Goal: Entertainment & Leisure: Browse casually

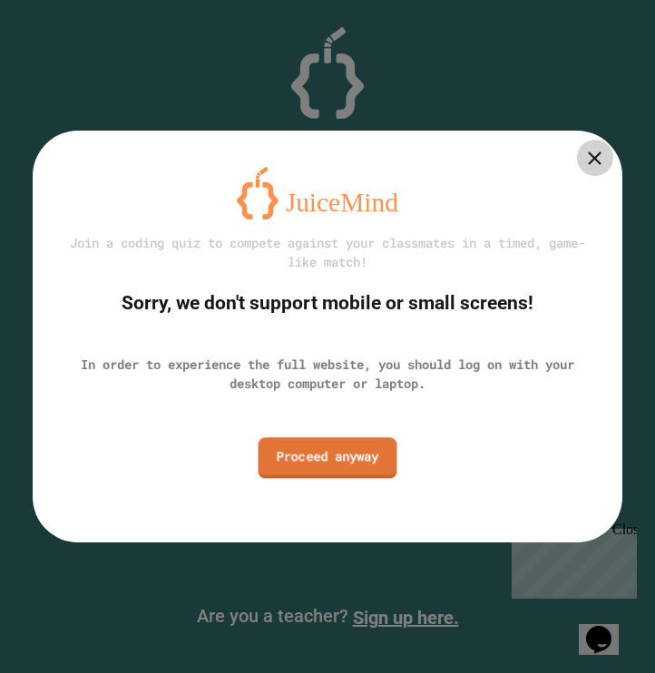
click at [324, 465] on link "Proceed anyway" at bounding box center [328, 457] width 139 height 41
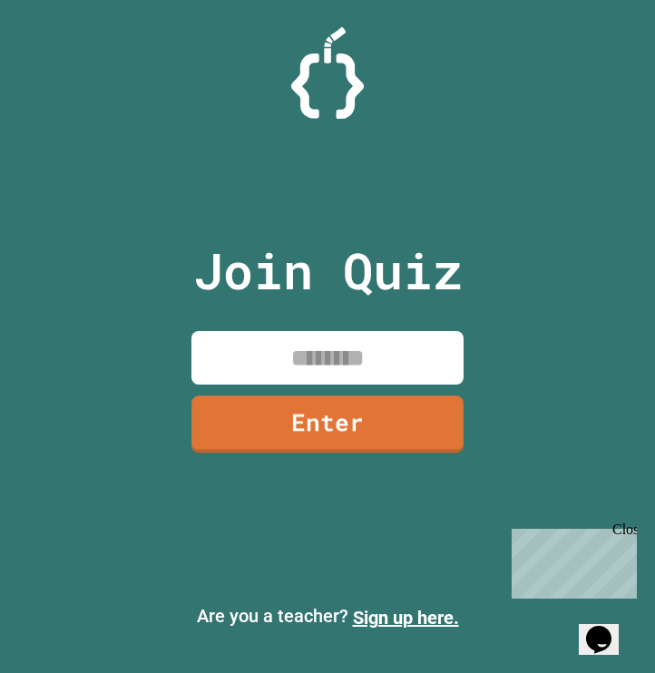
click at [314, 363] on input at bounding box center [327, 358] width 272 height 54
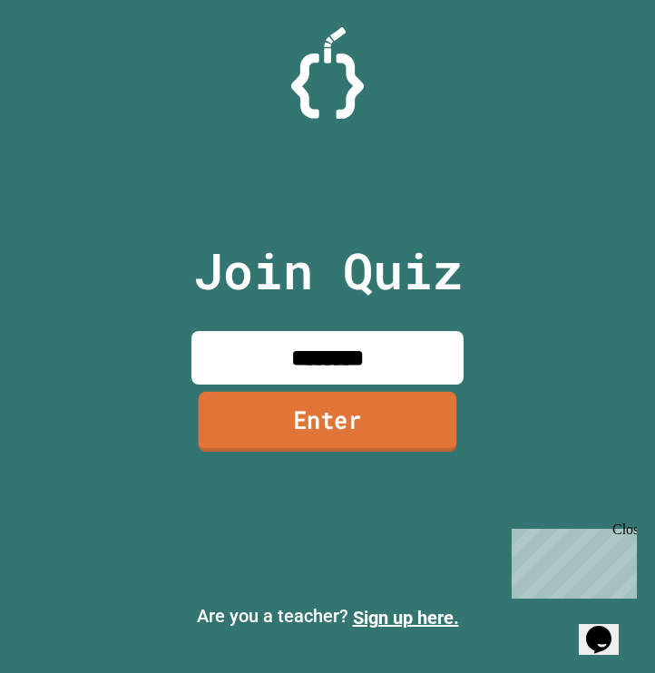
type input "********"
click at [316, 430] on link "Enter" at bounding box center [328, 422] width 259 height 60
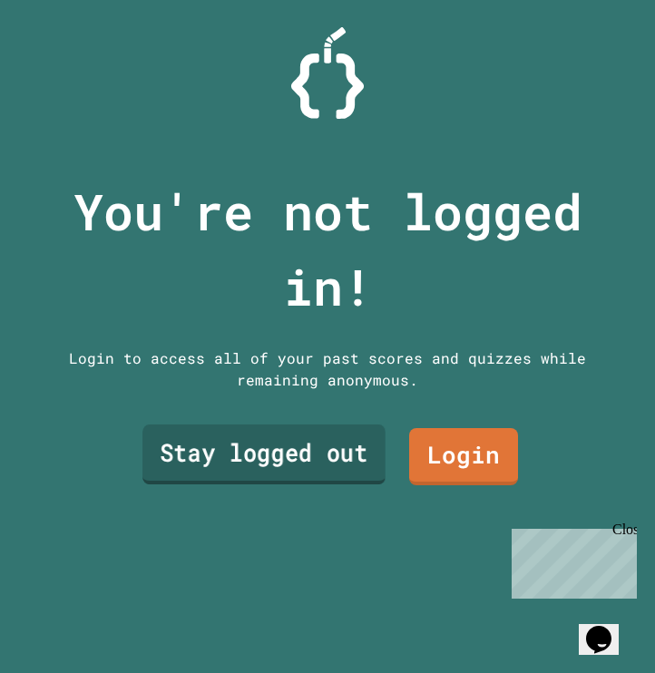
click at [338, 455] on link "Stay logged out" at bounding box center [263, 455] width 243 height 60
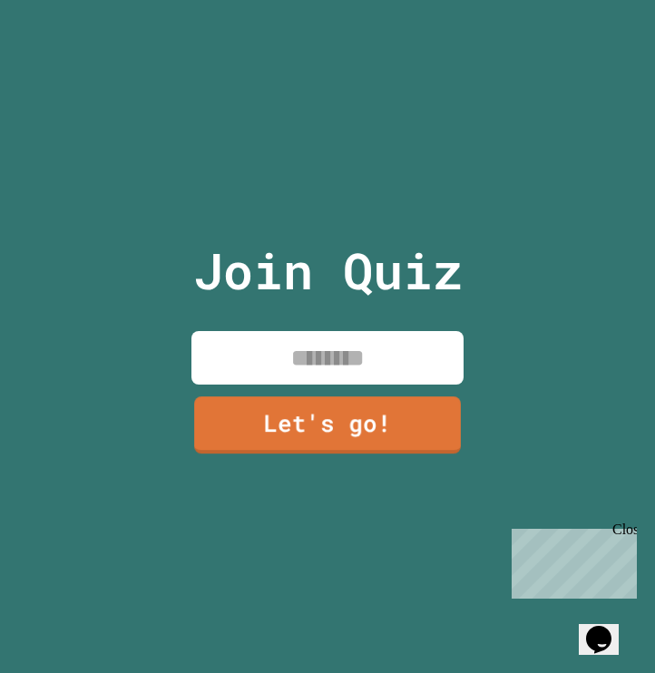
click at [328, 346] on input at bounding box center [327, 358] width 272 height 54
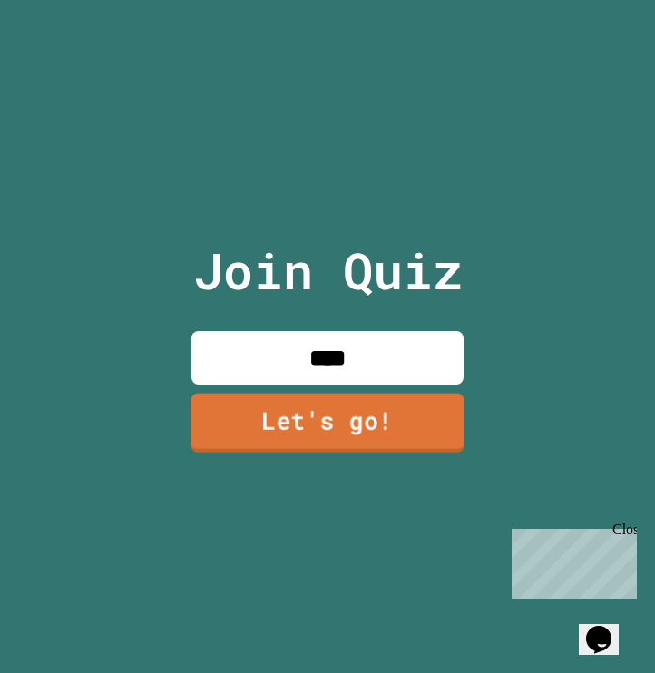
type input "****"
click at [291, 436] on link "Let's go!" at bounding box center [327, 423] width 277 height 60
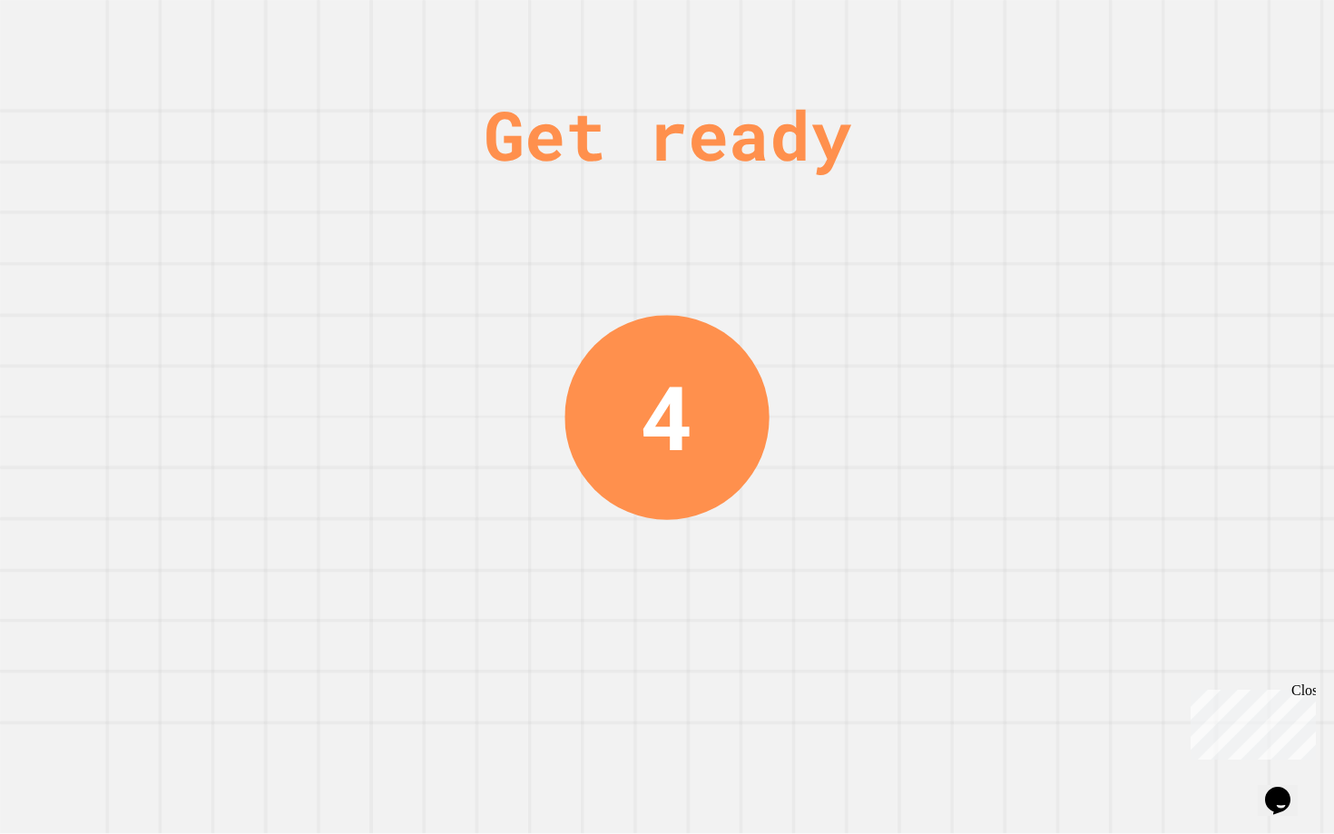
click at [654, 263] on div "Get ready 4" at bounding box center [667, 417] width 1334 height 834
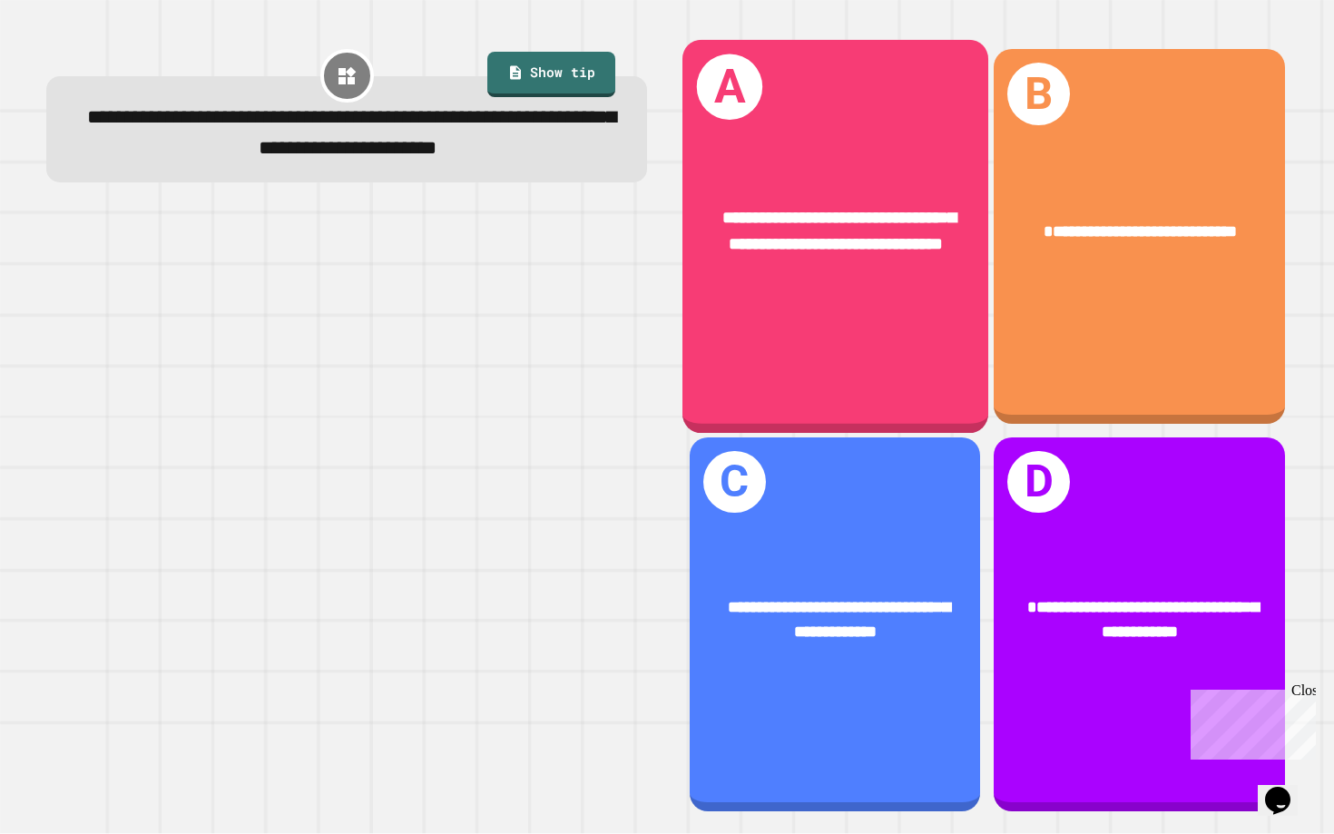
click at [654, 332] on div "**********" at bounding box center [835, 236] width 306 height 393
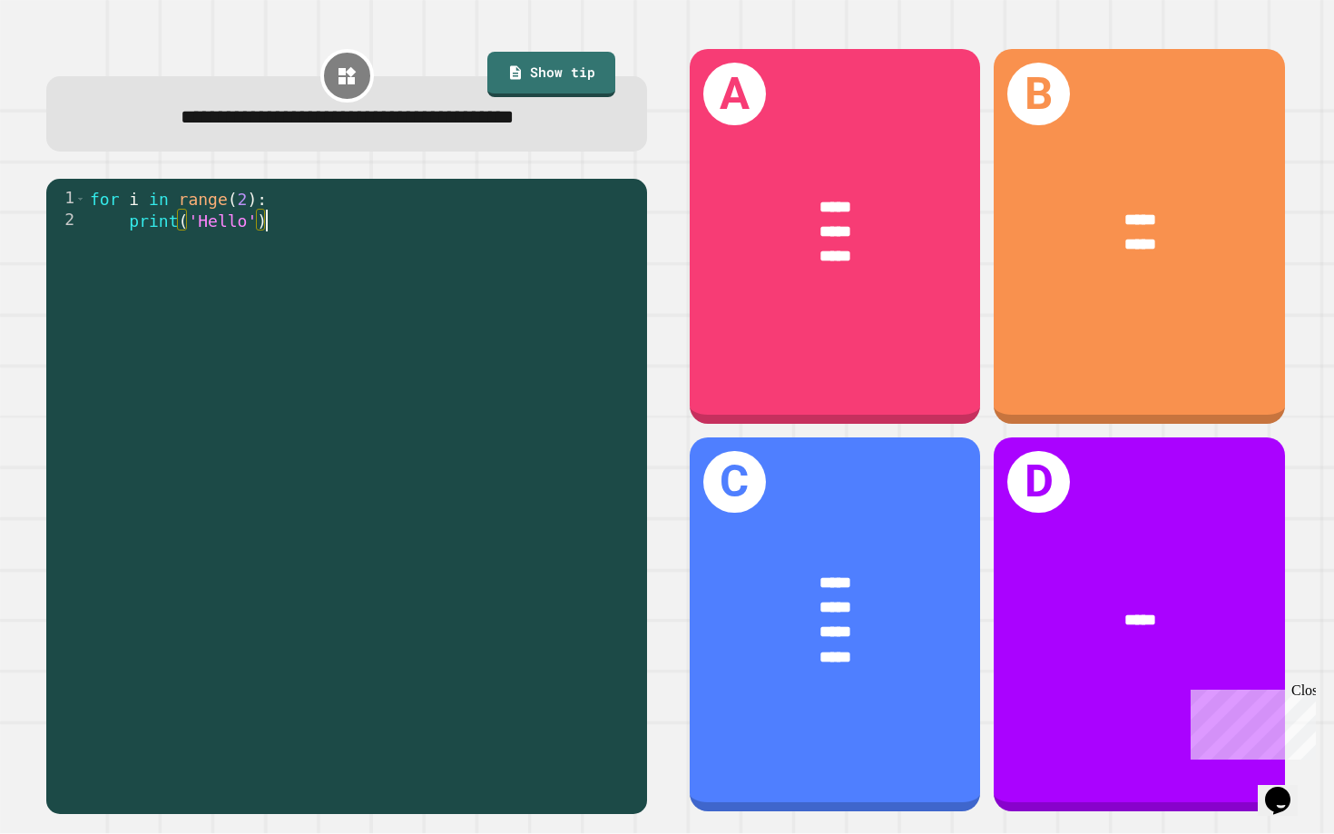
click at [430, 445] on div "for i in range ( 2 ) : print ( 'Hello' )" at bounding box center [362, 504] width 552 height 632
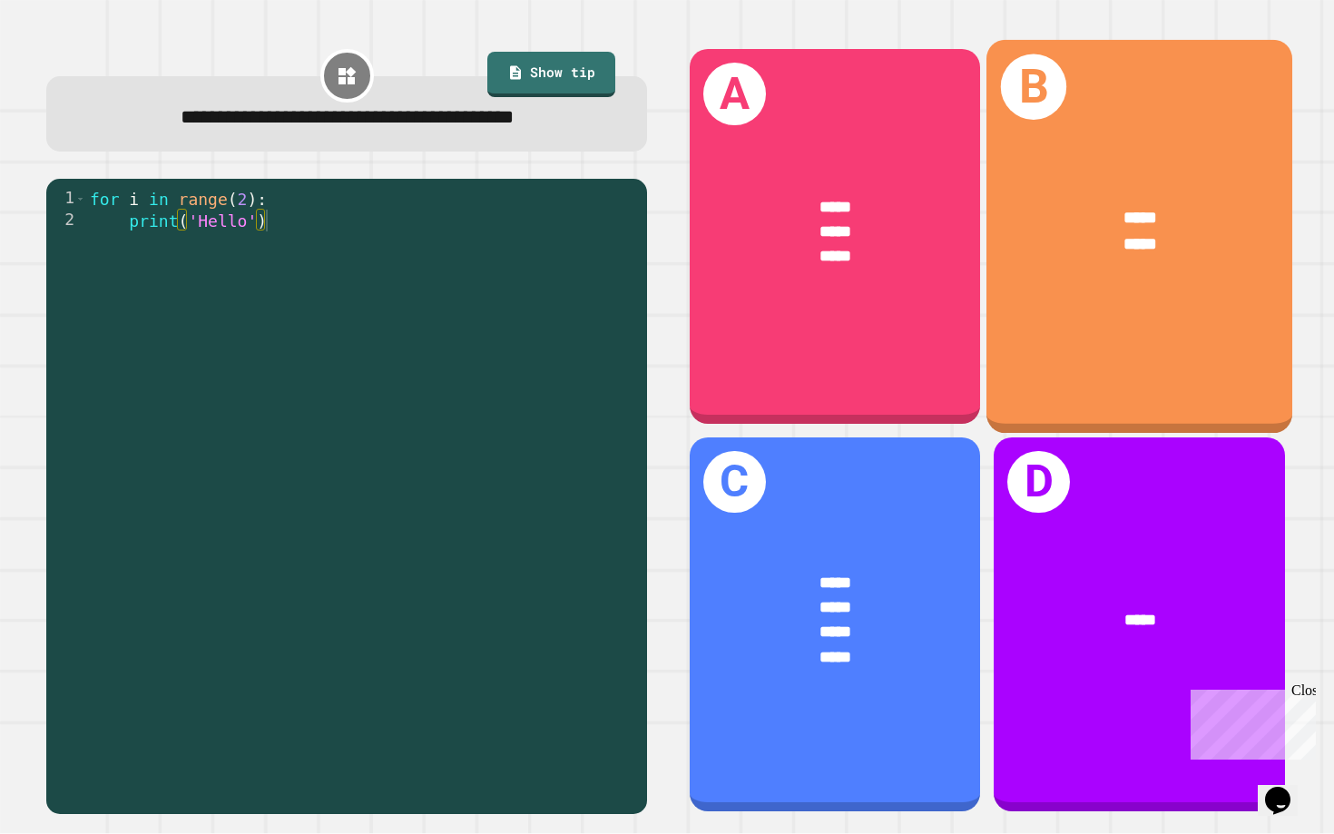
click at [654, 300] on div "B ***** *****" at bounding box center [1139, 236] width 306 height 393
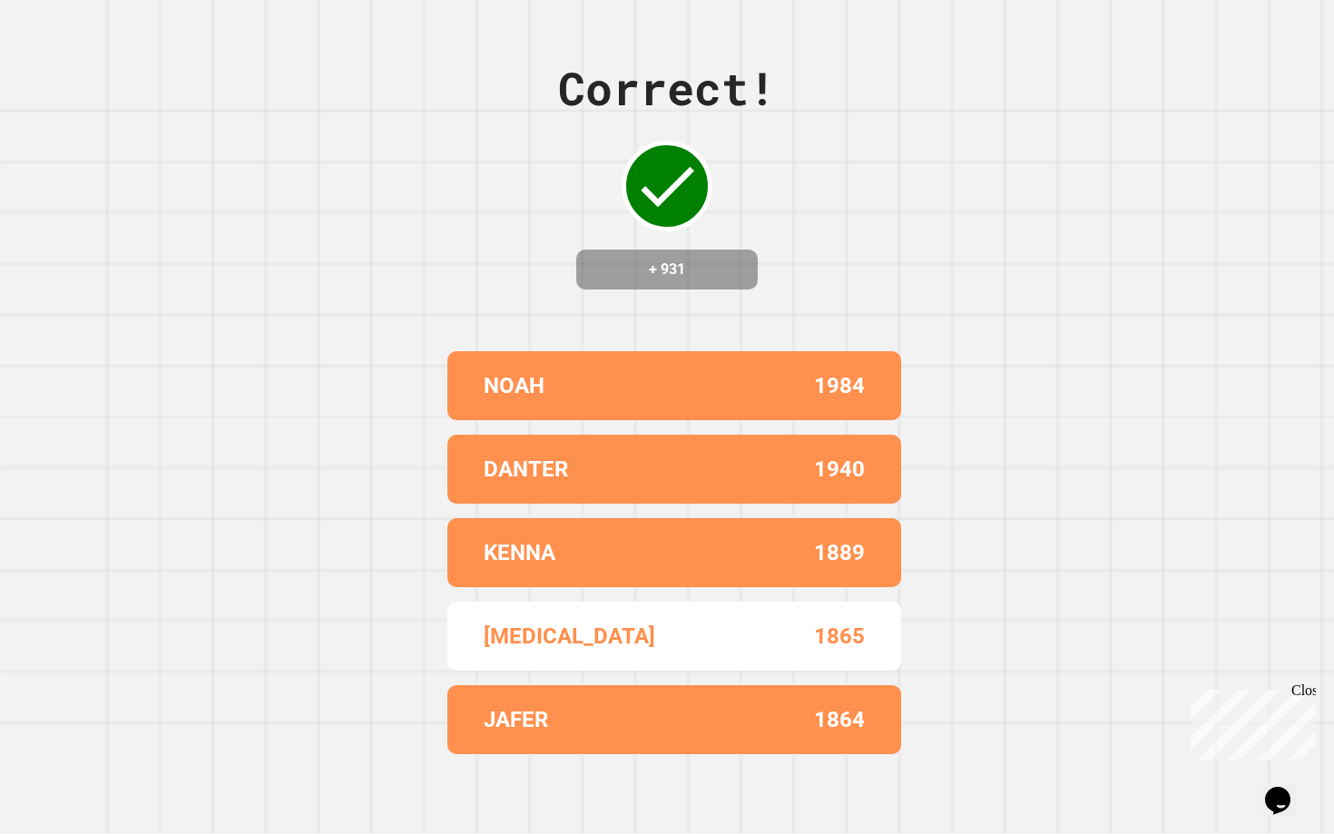
click at [654, 330] on div "Correct! + 931 [PERSON_NAME] 1984 [PERSON_NAME] 1940 [PERSON_NAME] 1889 [MEDICA…" at bounding box center [667, 417] width 1334 height 834
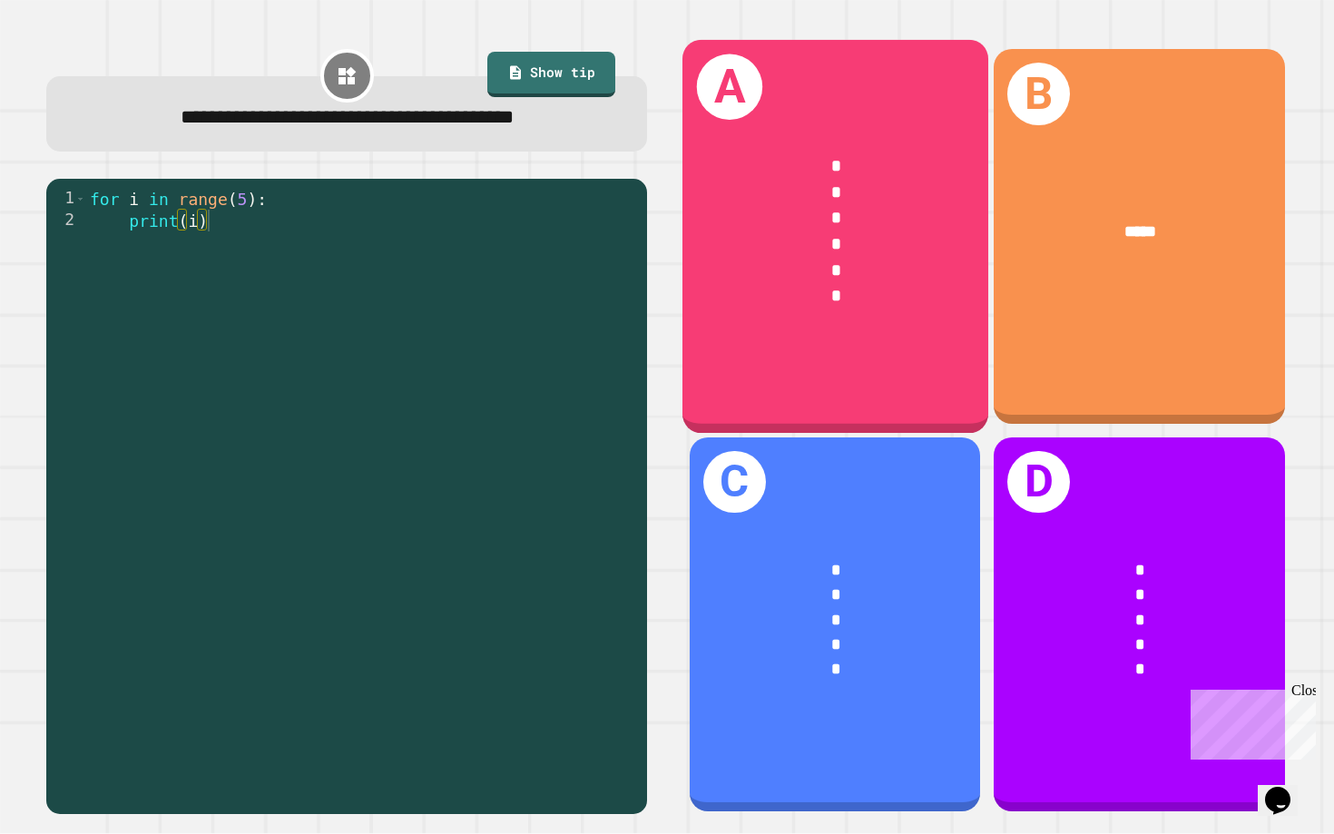
click at [654, 367] on div "A * * * * * *" at bounding box center [835, 236] width 306 height 393
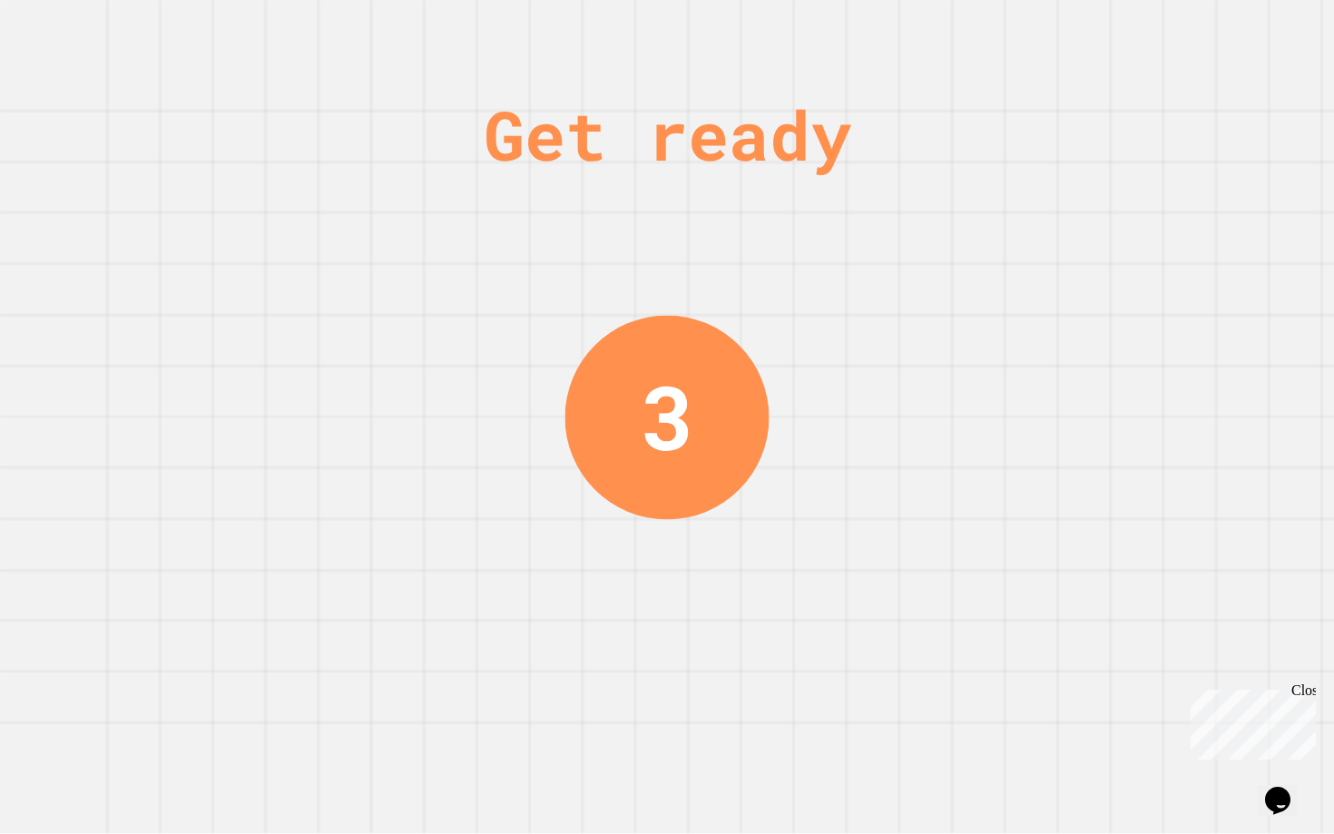
click at [654, 594] on div "Get ready 3" at bounding box center [667, 417] width 1334 height 834
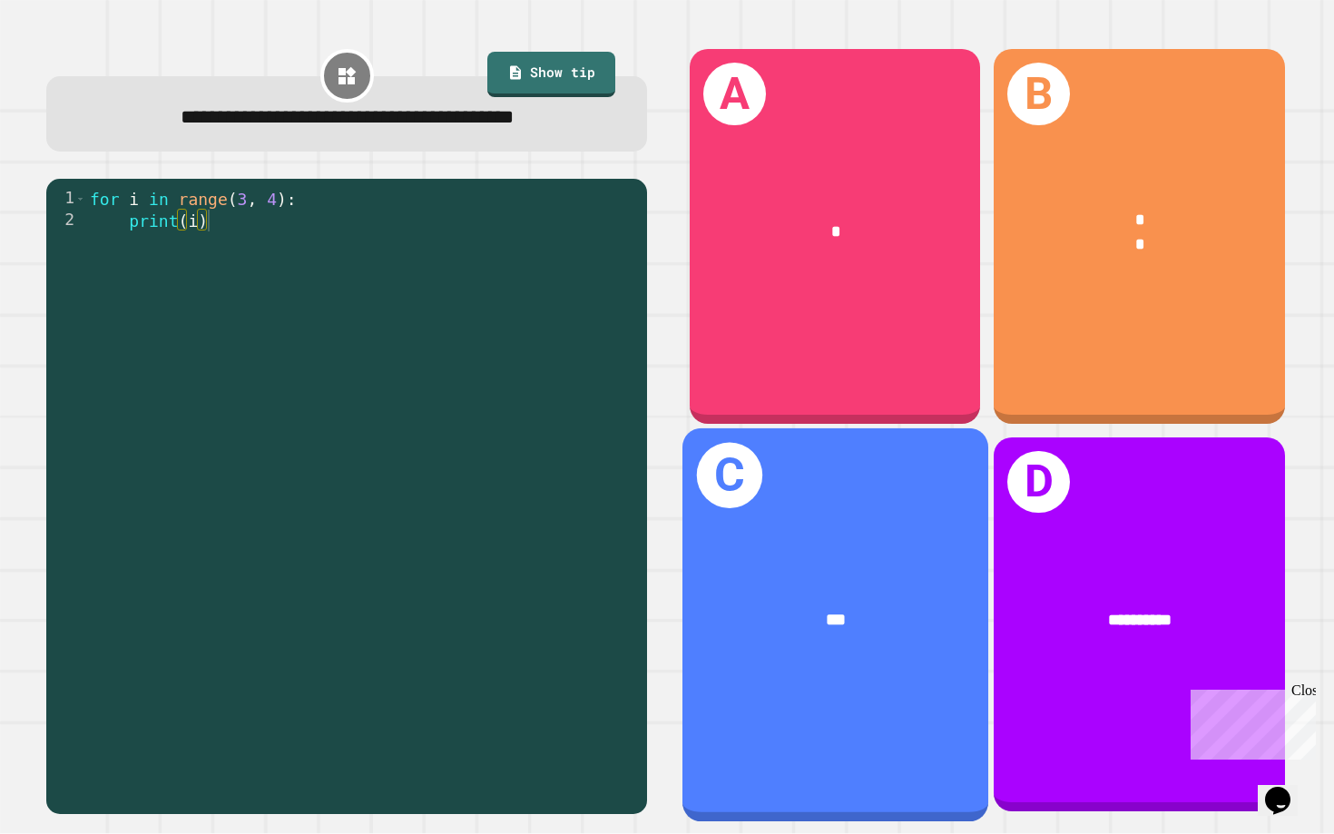
click at [654, 592] on div "***" at bounding box center [835, 620] width 306 height 94
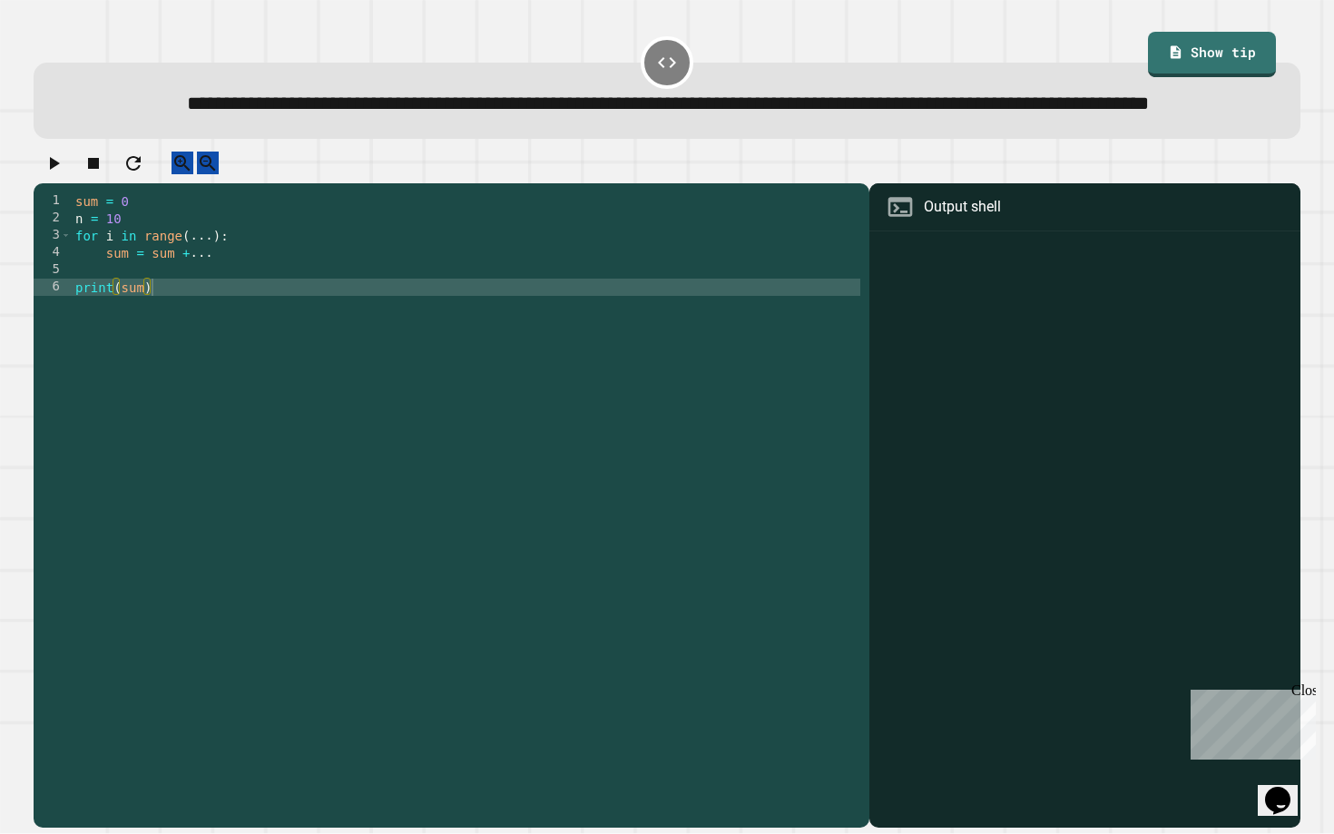
click at [178, 336] on div "sum = 0 n = 10 for i in range ( ... ) : sum = sum + ... print ( sum )" at bounding box center [466, 485] width 788 height 586
click at [210, 287] on div "sum = 0 n = 10 for i in range ( ... ) : sum = sum + ... print ( sum )" at bounding box center [466, 485] width 788 height 586
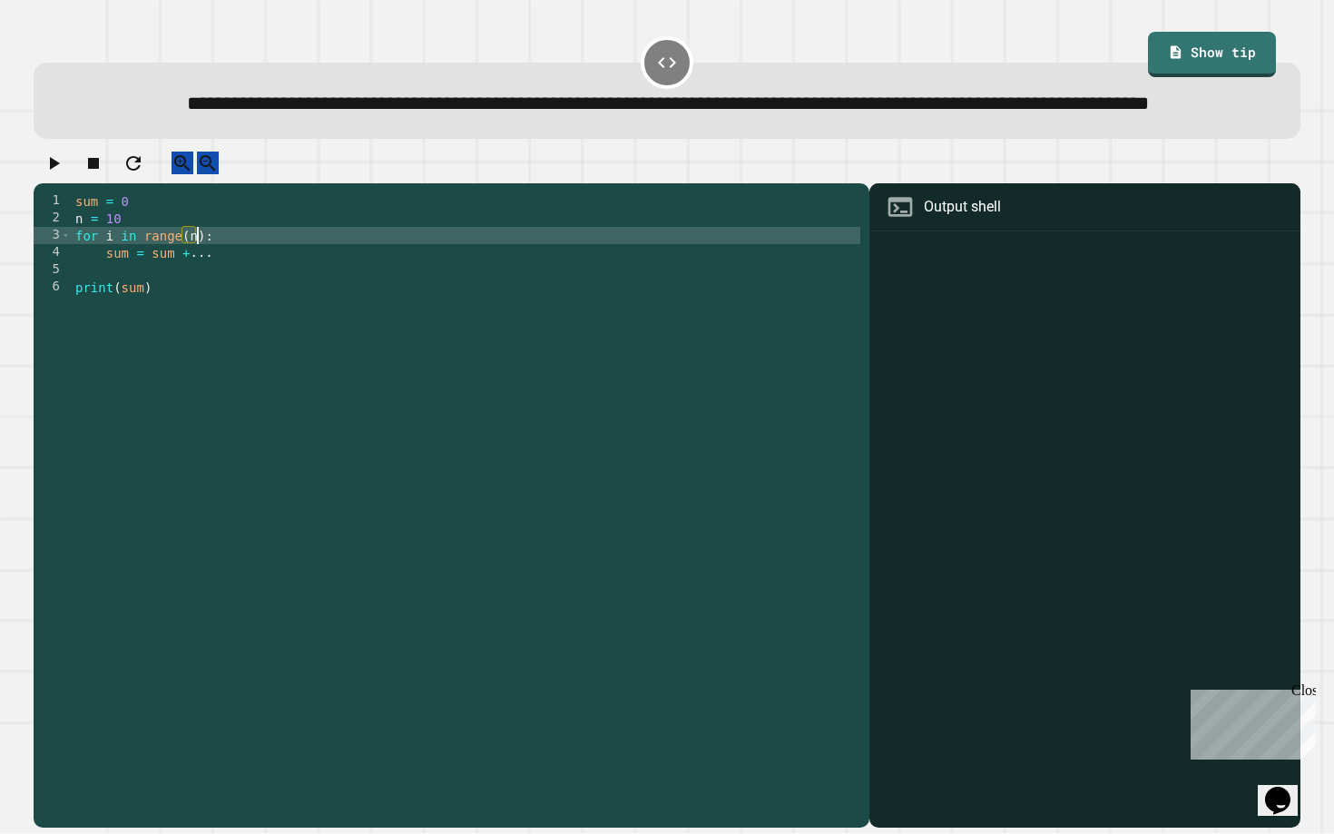
scroll to position [0, 8]
click at [61, 174] on icon "button" at bounding box center [54, 163] width 22 height 22
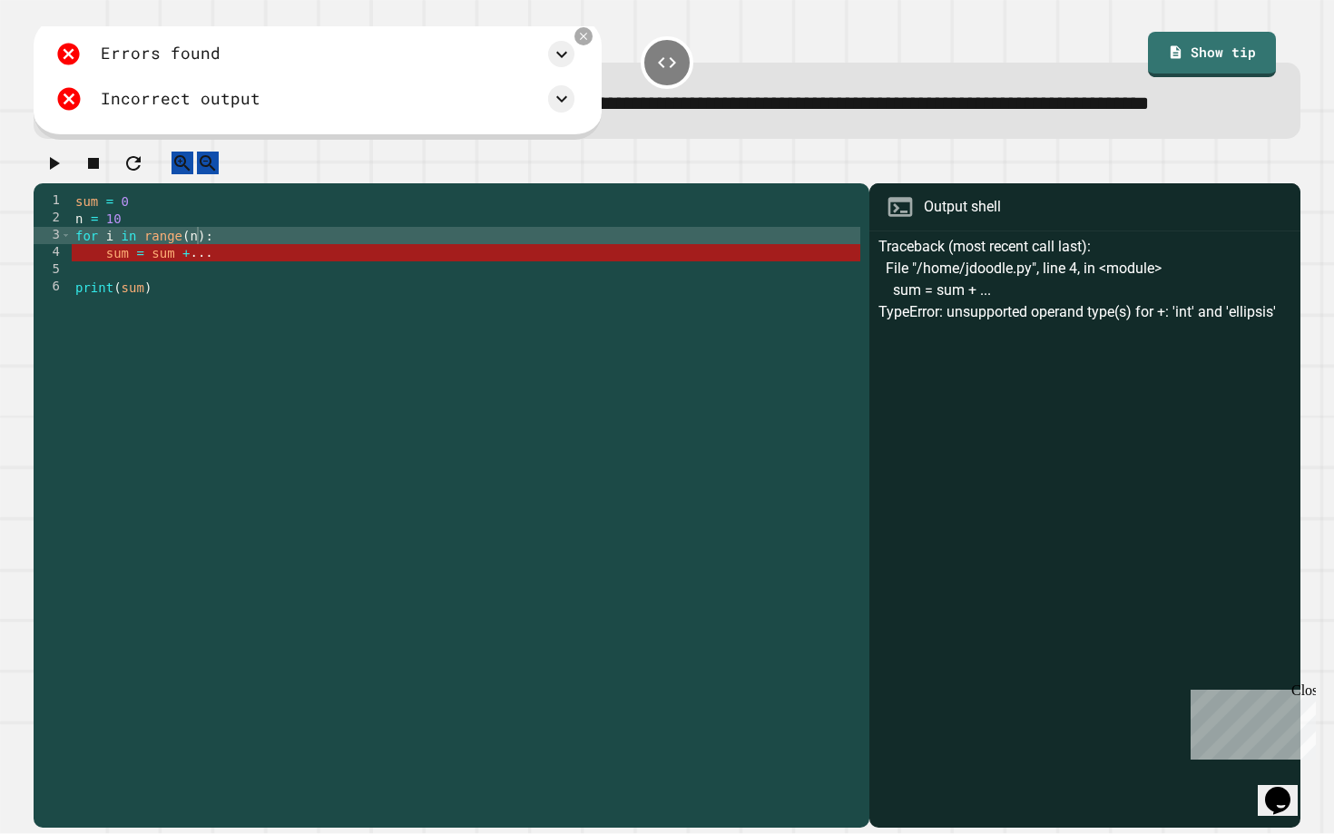
click at [244, 305] on div "sum = 0 n = 10 for i in range ( n ) : sum = sum + ... print ( sum )" at bounding box center [466, 485] width 788 height 586
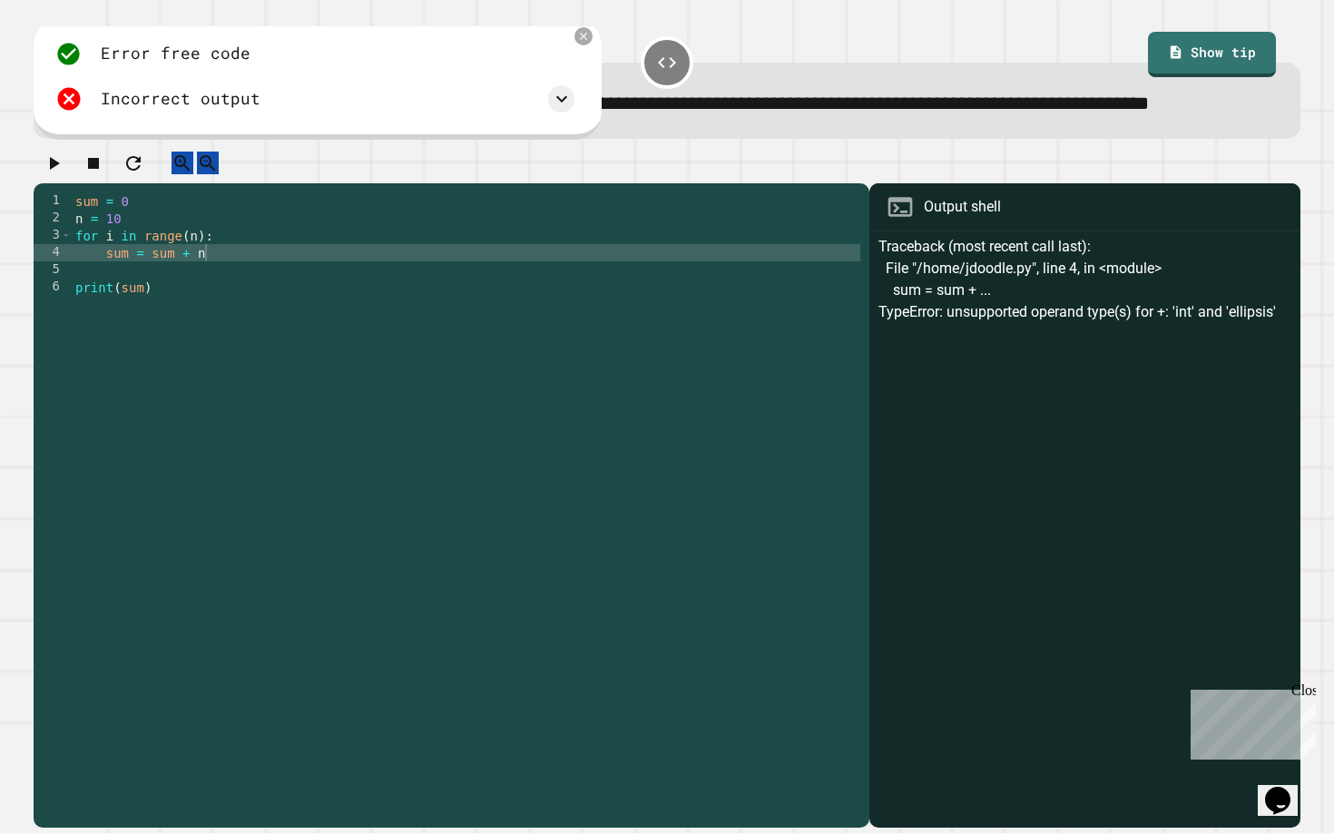
click at [59, 170] on icon "button" at bounding box center [55, 163] width 10 height 13
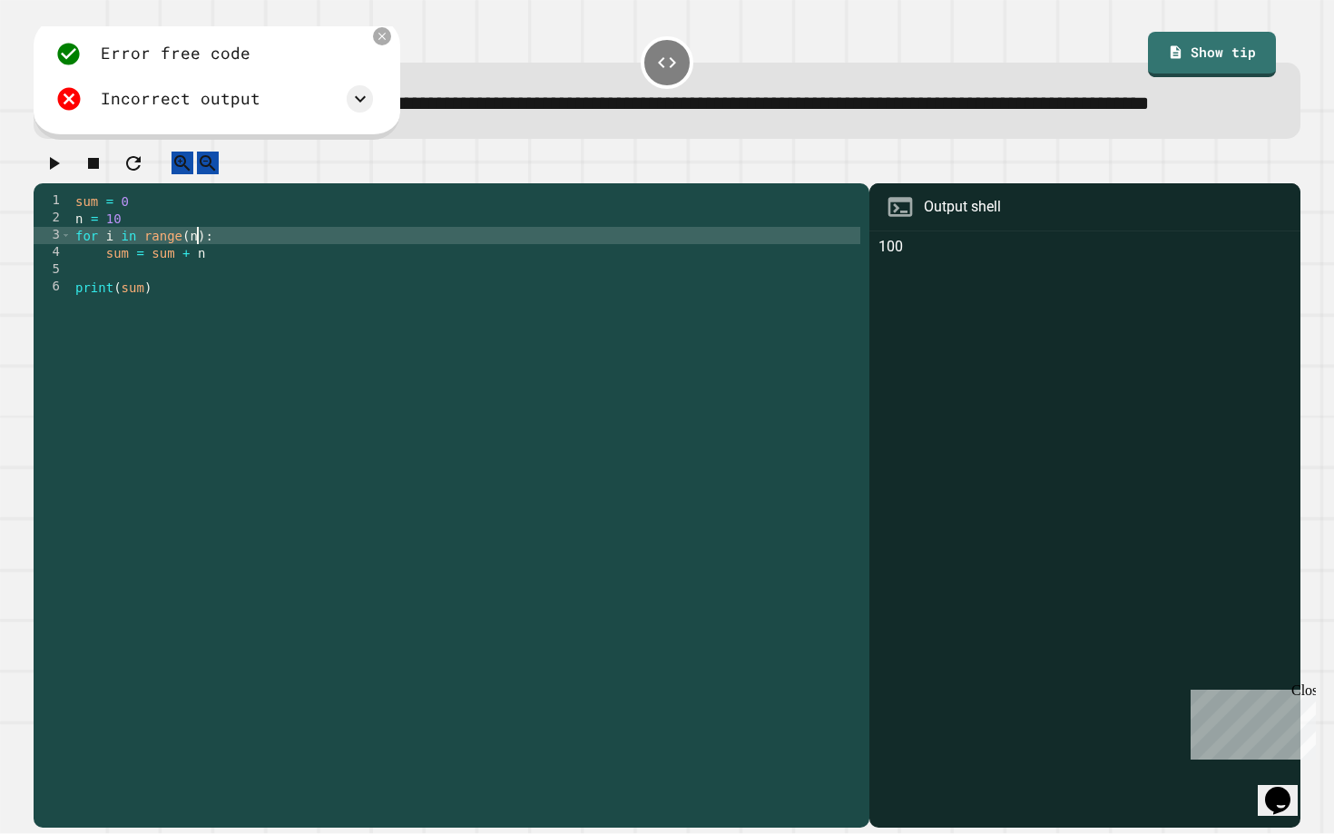
click at [198, 285] on div "sum = 0 n = 10 for i in range ( n ) : sum = sum + n print ( sum )" at bounding box center [466, 485] width 788 height 586
click at [64, 174] on icon "button" at bounding box center [54, 163] width 22 height 22
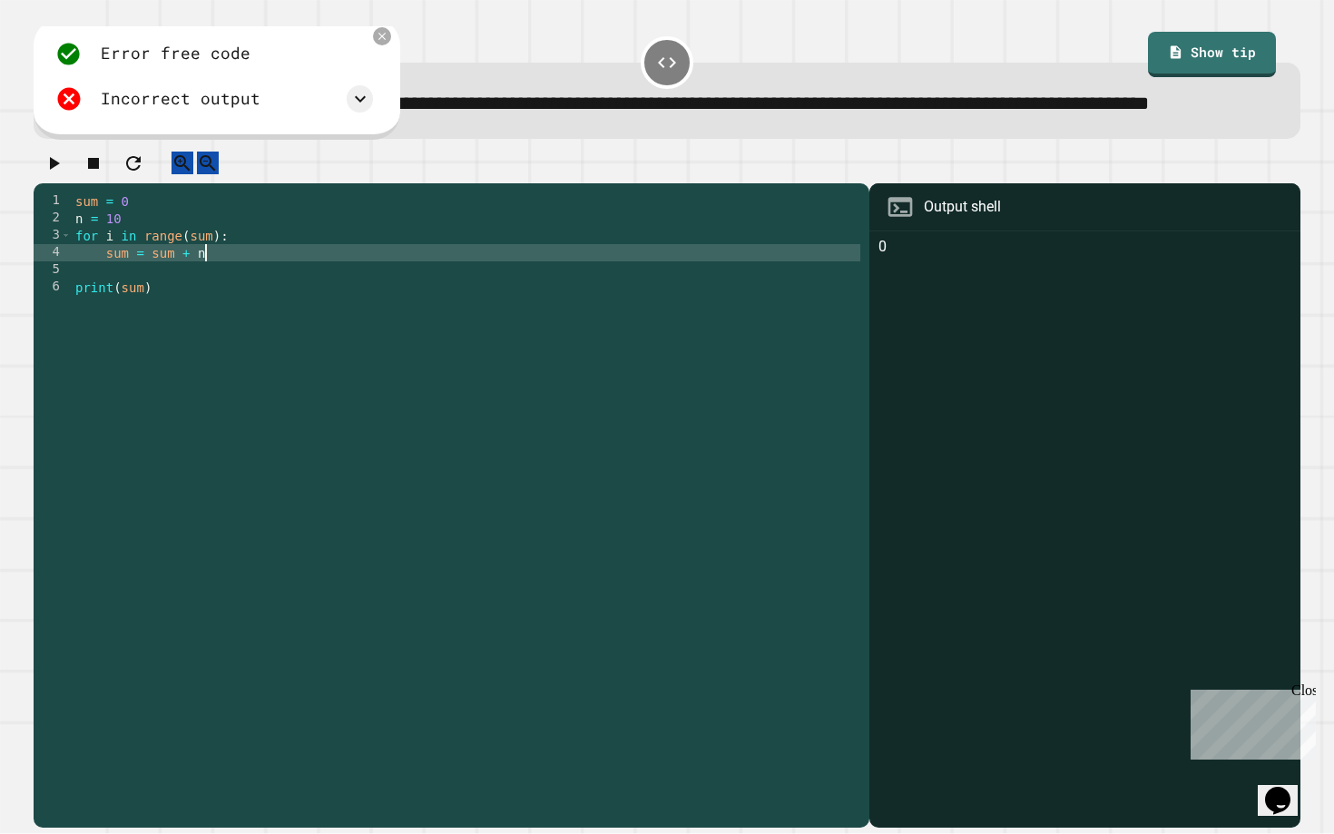
click at [221, 296] on div "sum = 0 n = 10 for i in range ( sum ) : sum = sum + n print ( sum )" at bounding box center [466, 485] width 788 height 586
click at [215, 288] on div "sum = 0 n = 10 for i in range ( sum ) : sum = sum + n print ( sum )" at bounding box center [466, 485] width 788 height 586
click at [214, 310] on div "sum = 0 n = 10 for i in range ( n ) : sum = sum + n print ( sum )" at bounding box center [466, 485] width 788 height 586
click at [55, 174] on icon "button" at bounding box center [54, 163] width 22 height 22
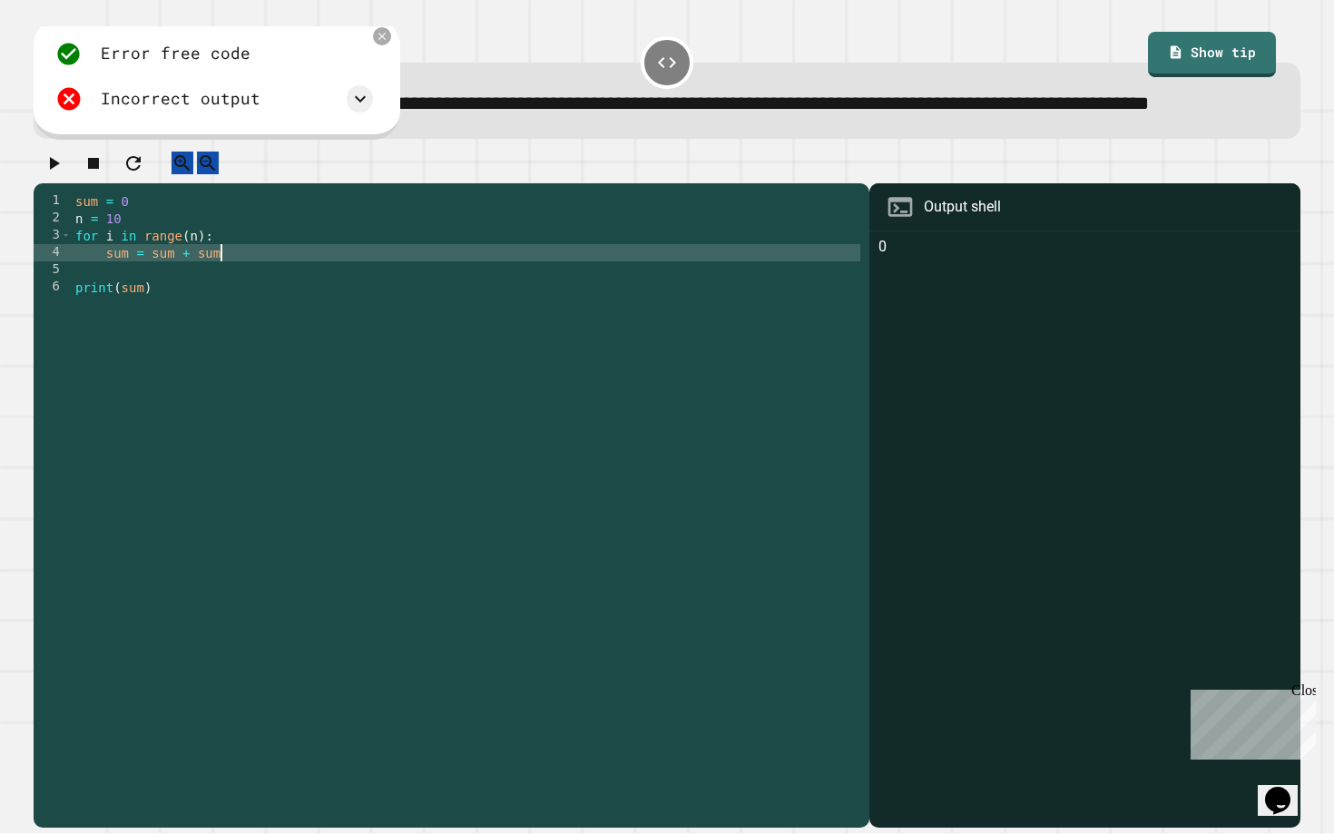
click at [240, 295] on div "sum = 0 n = 10 for i in range ( n ) : sum = sum + sum print ( sum )" at bounding box center [466, 485] width 788 height 586
click at [59, 174] on icon "button" at bounding box center [54, 163] width 22 height 22
click at [197, 287] on div "sum = 0 n = 10 for i in range ( n ) : sum = sum + n print ( sum )" at bounding box center [466, 485] width 788 height 586
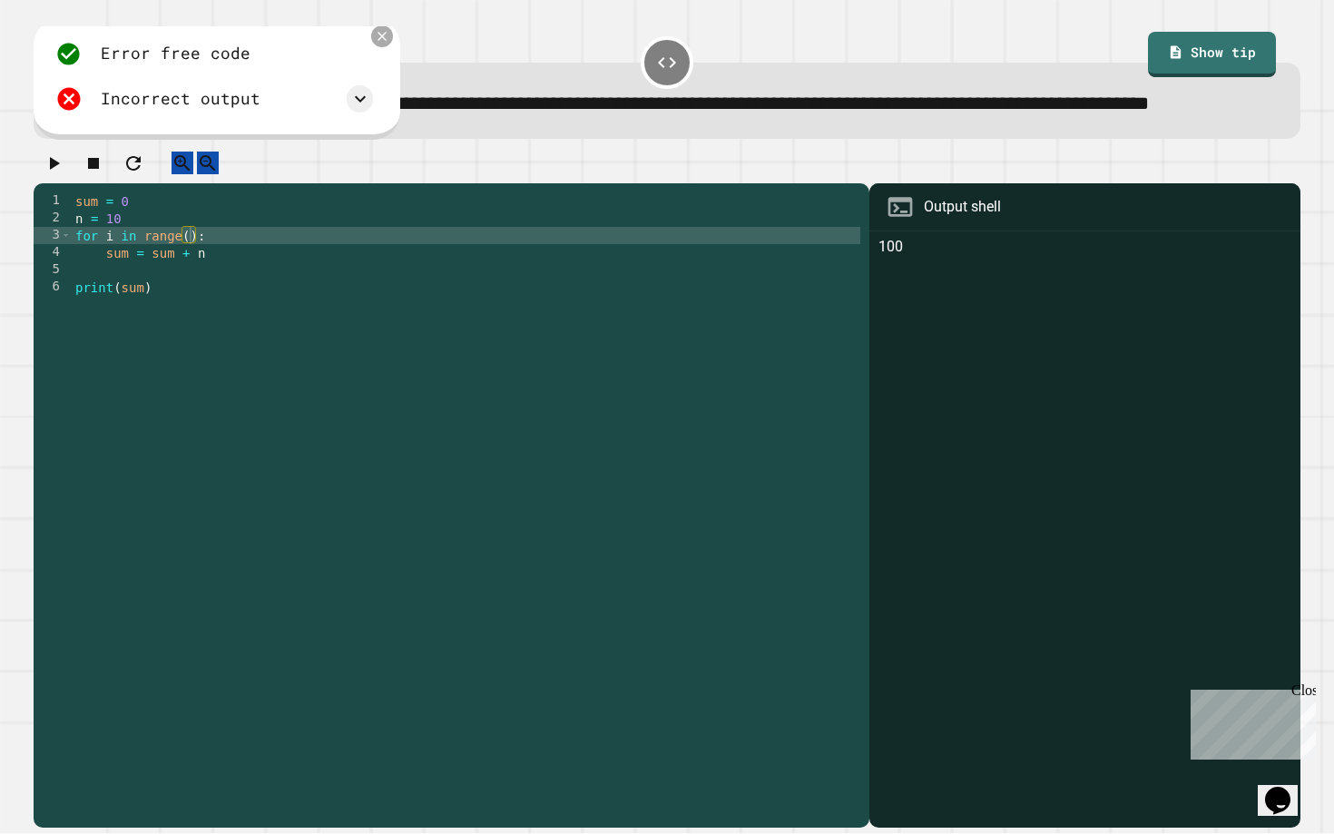
click at [386, 44] on icon at bounding box center [382, 36] width 15 height 15
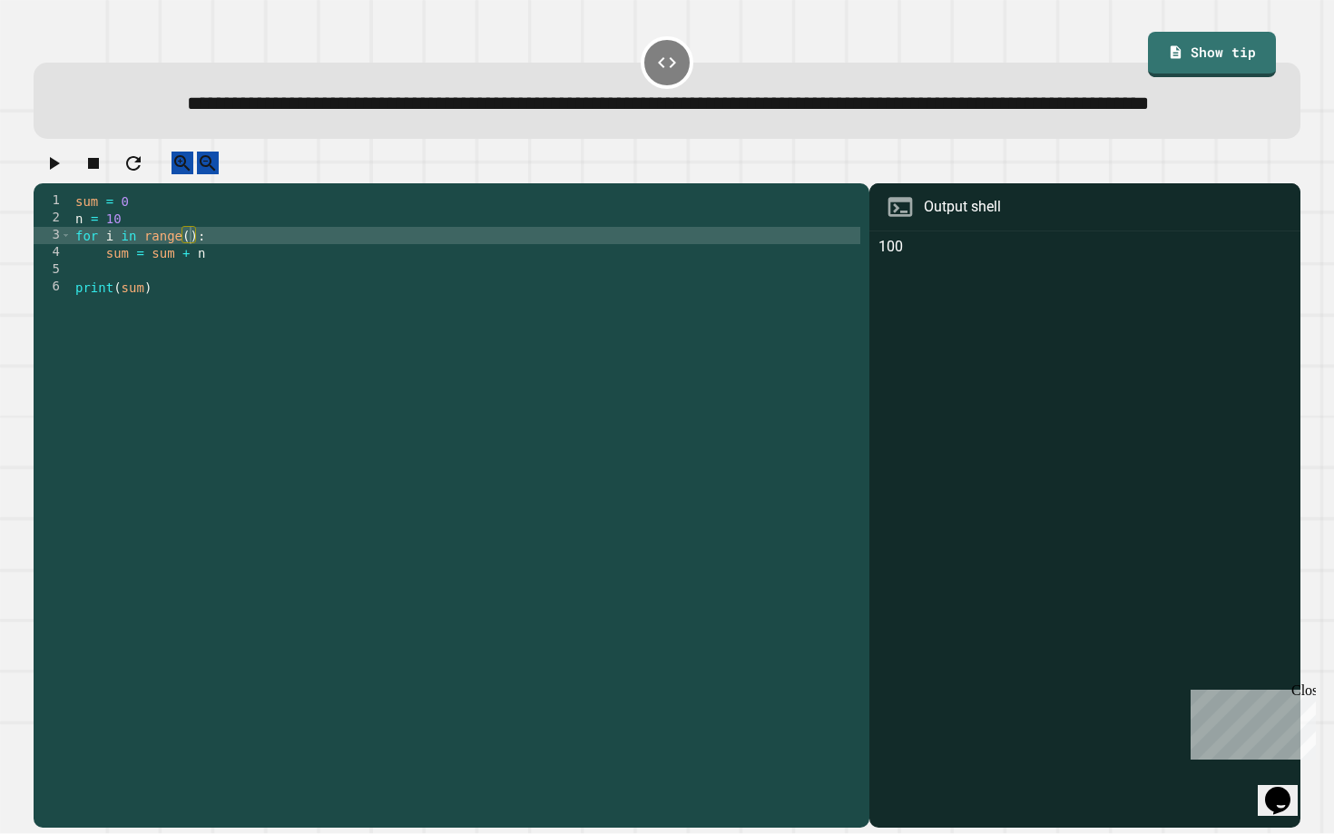
click at [190, 287] on div "sum = 0 n = 10 for i in range ( ) : sum = sum + n print ( sum )" at bounding box center [466, 485] width 788 height 586
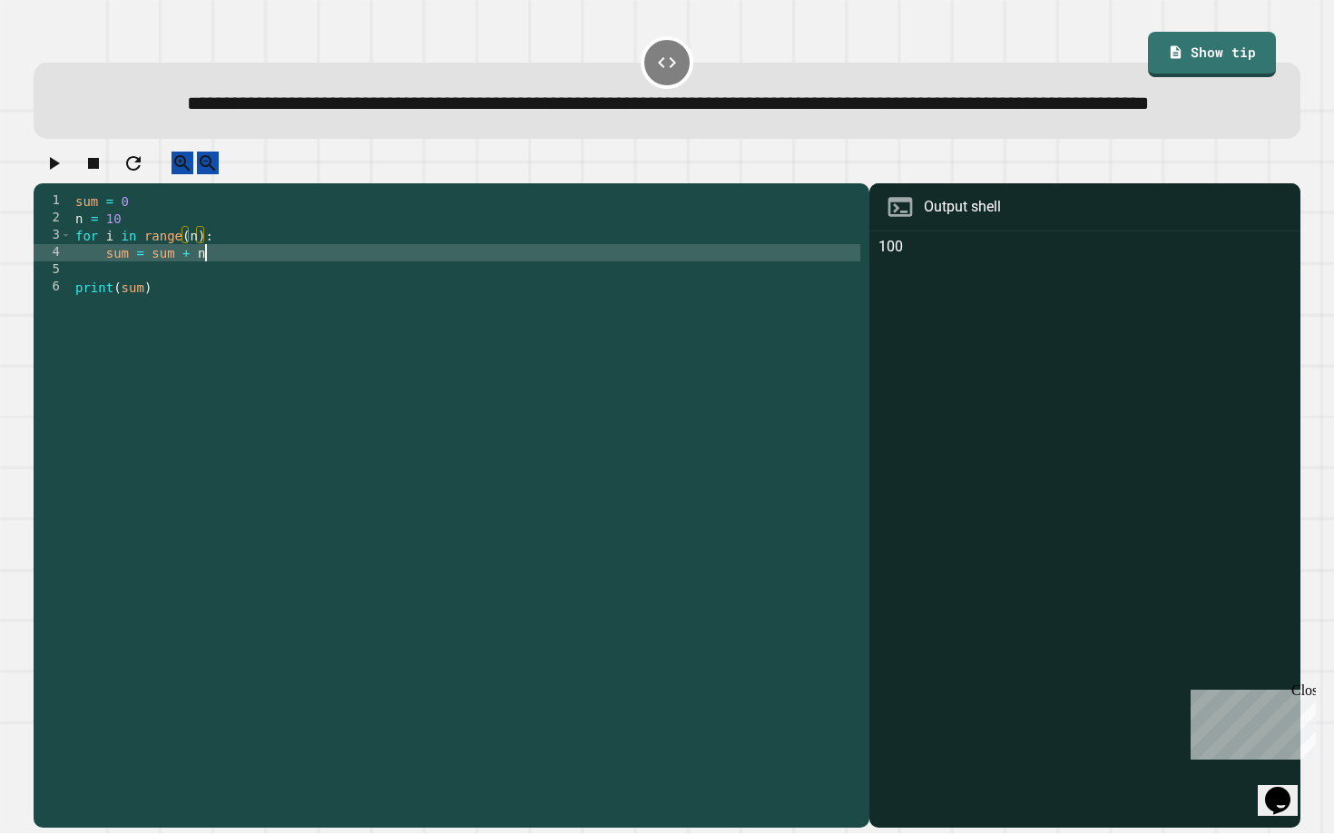
click at [219, 308] on div "sum = 0 n = 10 for i in range ( n ) : sum = sum + n print ( sum )" at bounding box center [466, 485] width 788 height 586
type textarea "**********"
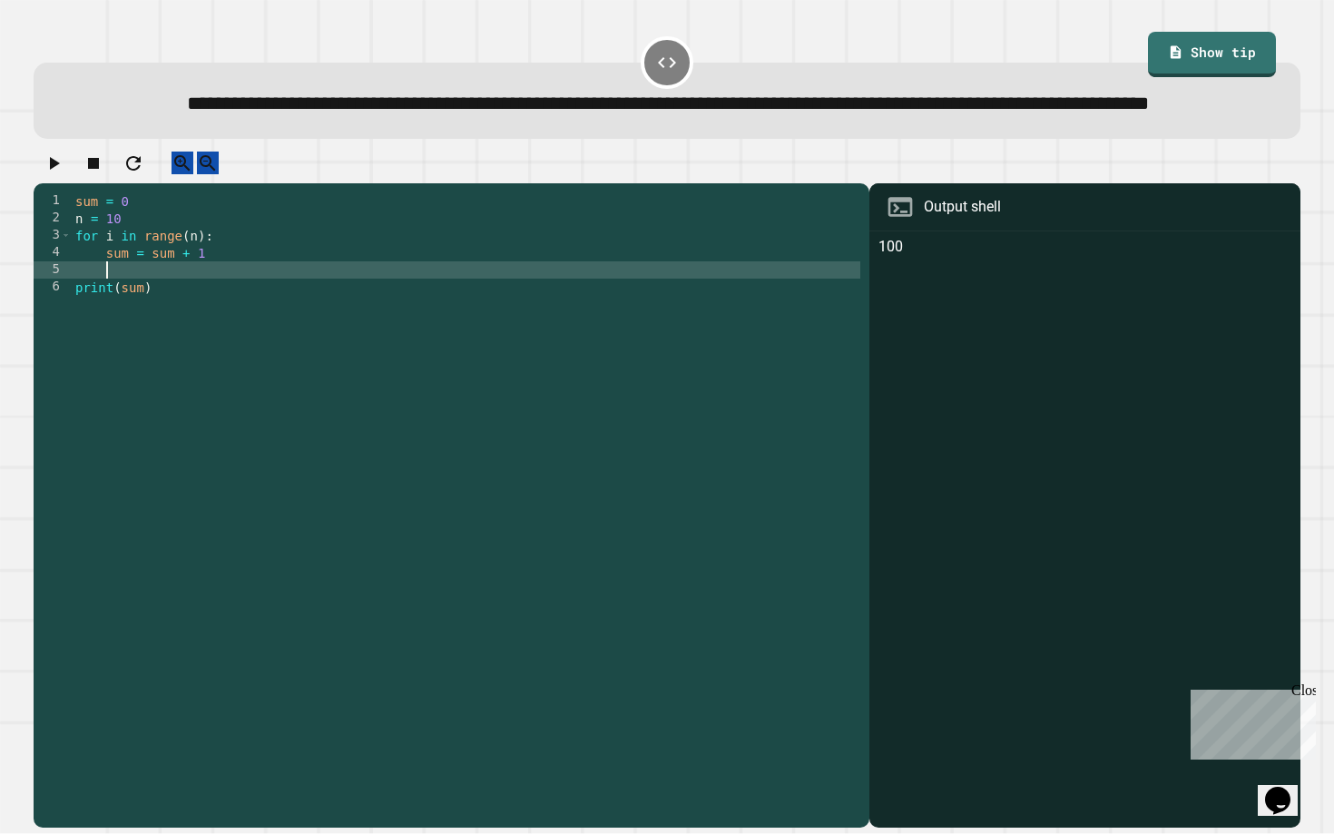
click at [196, 319] on div "sum = 0 n = 10 for i in range ( n ) : sum = sum + 1 print ( sum )" at bounding box center [466, 485] width 788 height 586
click at [58, 170] on icon "button" at bounding box center [55, 163] width 10 height 13
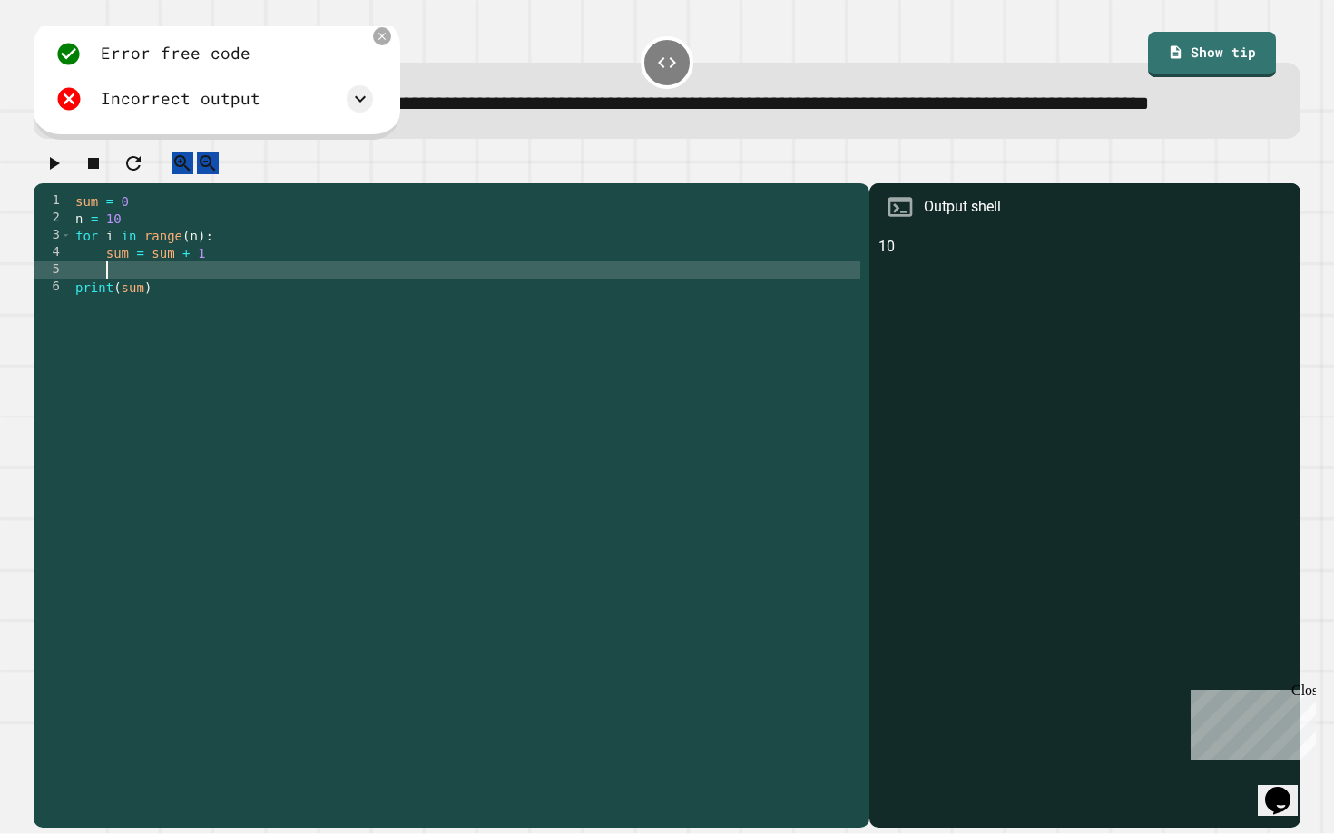
click at [201, 315] on div "sum = 0 n = 10 for i in range ( n ) : sum = sum + 1 print ( sum )" at bounding box center [466, 485] width 788 height 586
click at [59, 170] on icon "button" at bounding box center [55, 163] width 10 height 13
click at [159, 338] on div "sum = 0 n = 10 for i in range ( n ) : sum = sum + 1 print ( sum ) print ( sum )" at bounding box center [466, 485] width 788 height 586
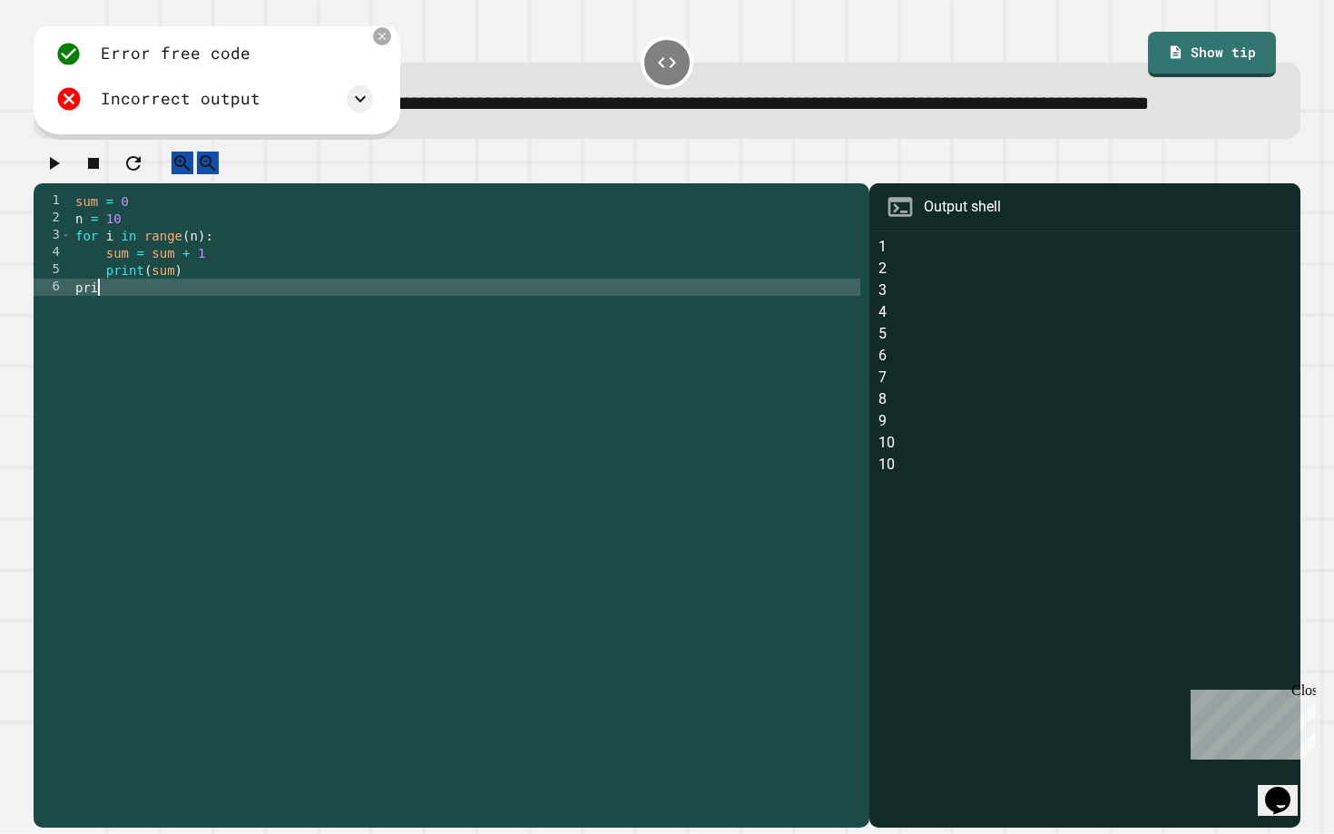
scroll to position [0, 0]
type textarea "*"
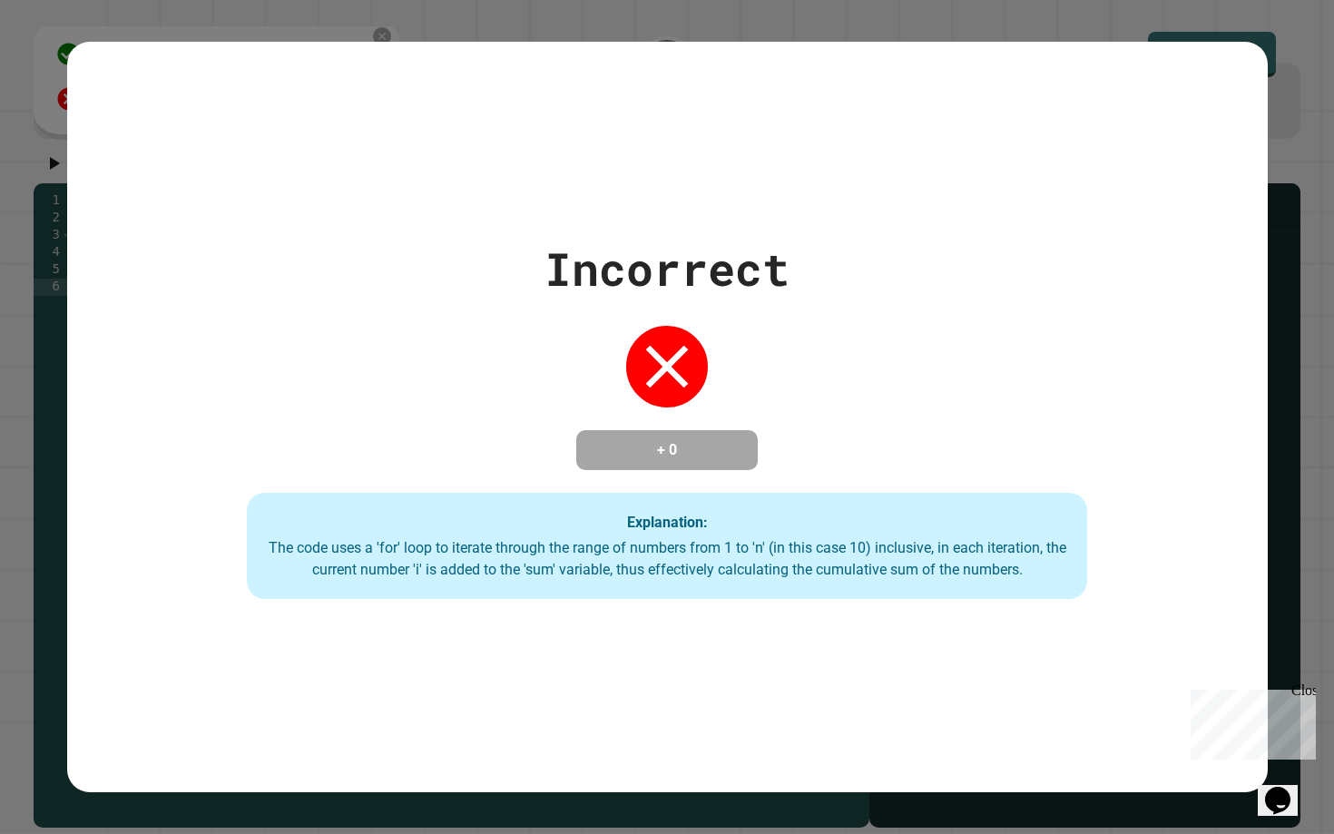
click at [68, 214] on div "Incorrect + 0 Explanation: The code uses a 'for' loop to iterate through the ra…" at bounding box center [667, 417] width 1200 height 750
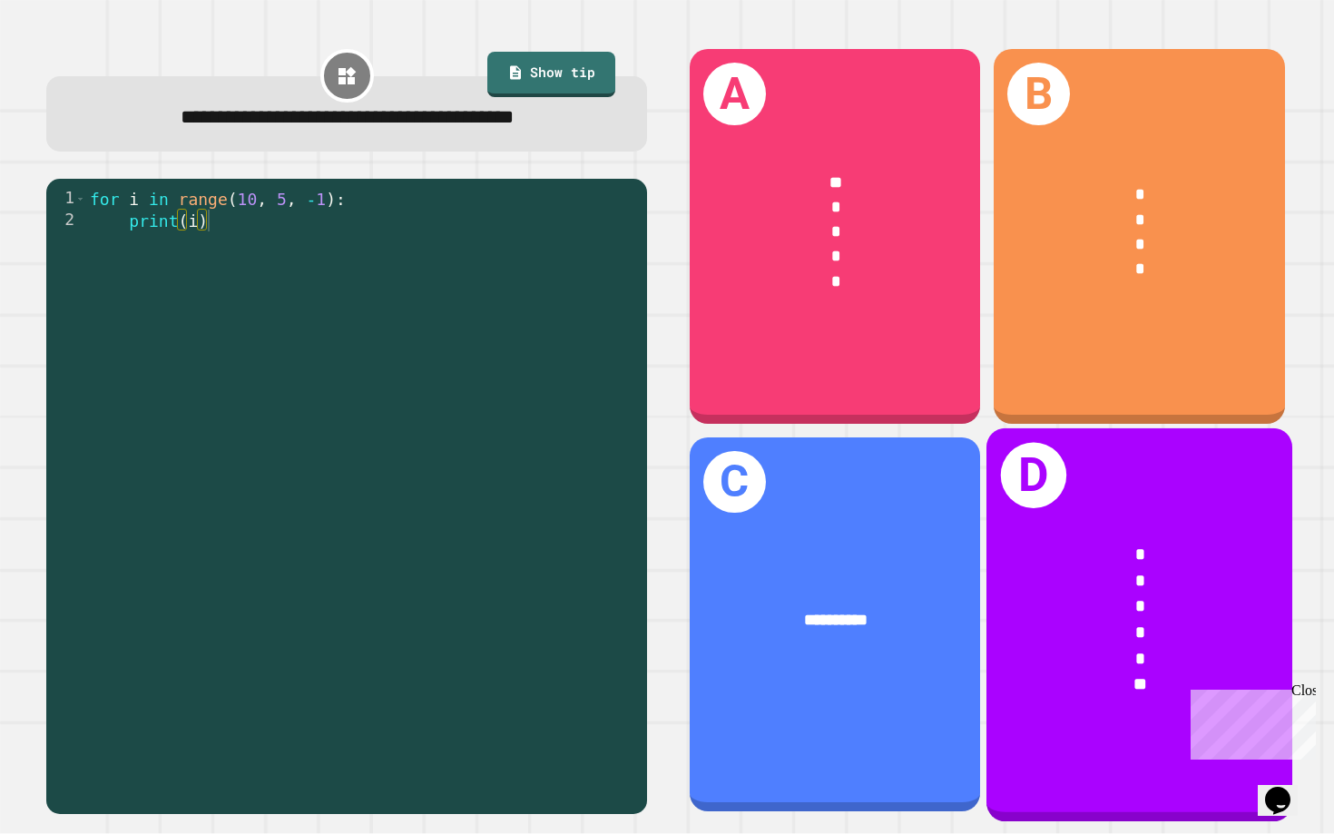
click at [654, 587] on div "* * * * * **" at bounding box center [1139, 619] width 306 height 224
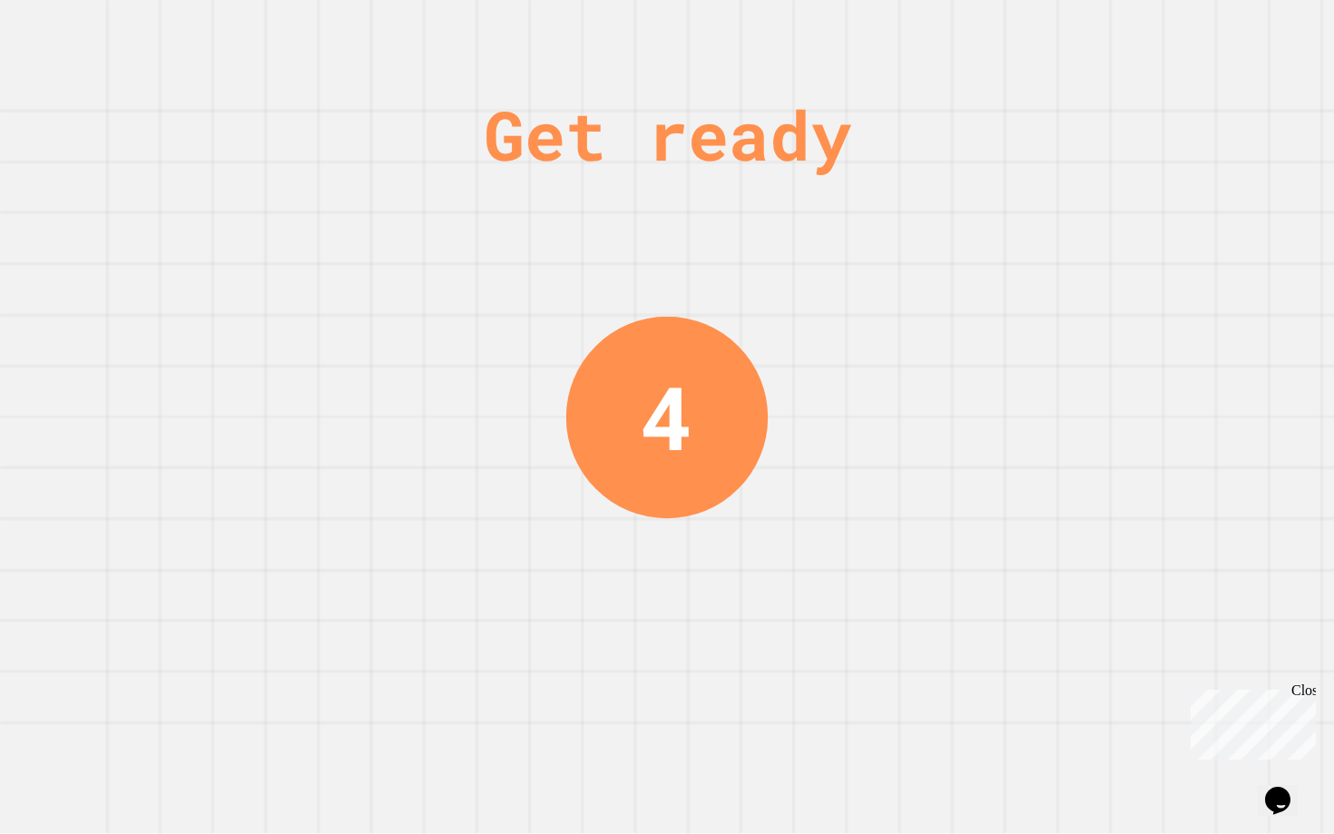
click at [654, 325] on div "Get ready 4" at bounding box center [667, 417] width 1334 height 834
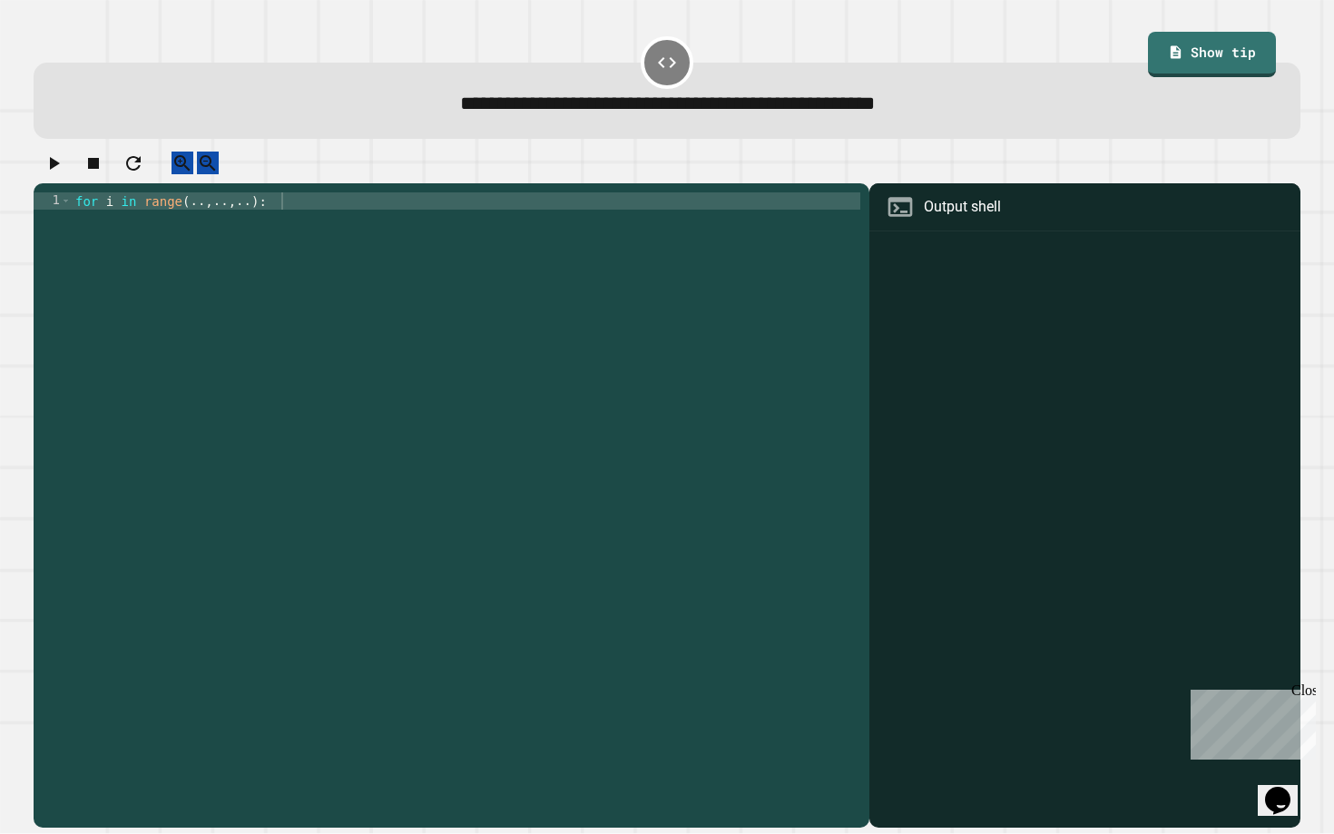
click at [264, 222] on div "for i in range ( .. , .. , .. ) :" at bounding box center [466, 502] width 789 height 621
click at [74, 219] on div "for i in range ( n ) :" at bounding box center [466, 502] width 788 height 621
type textarea "**********"
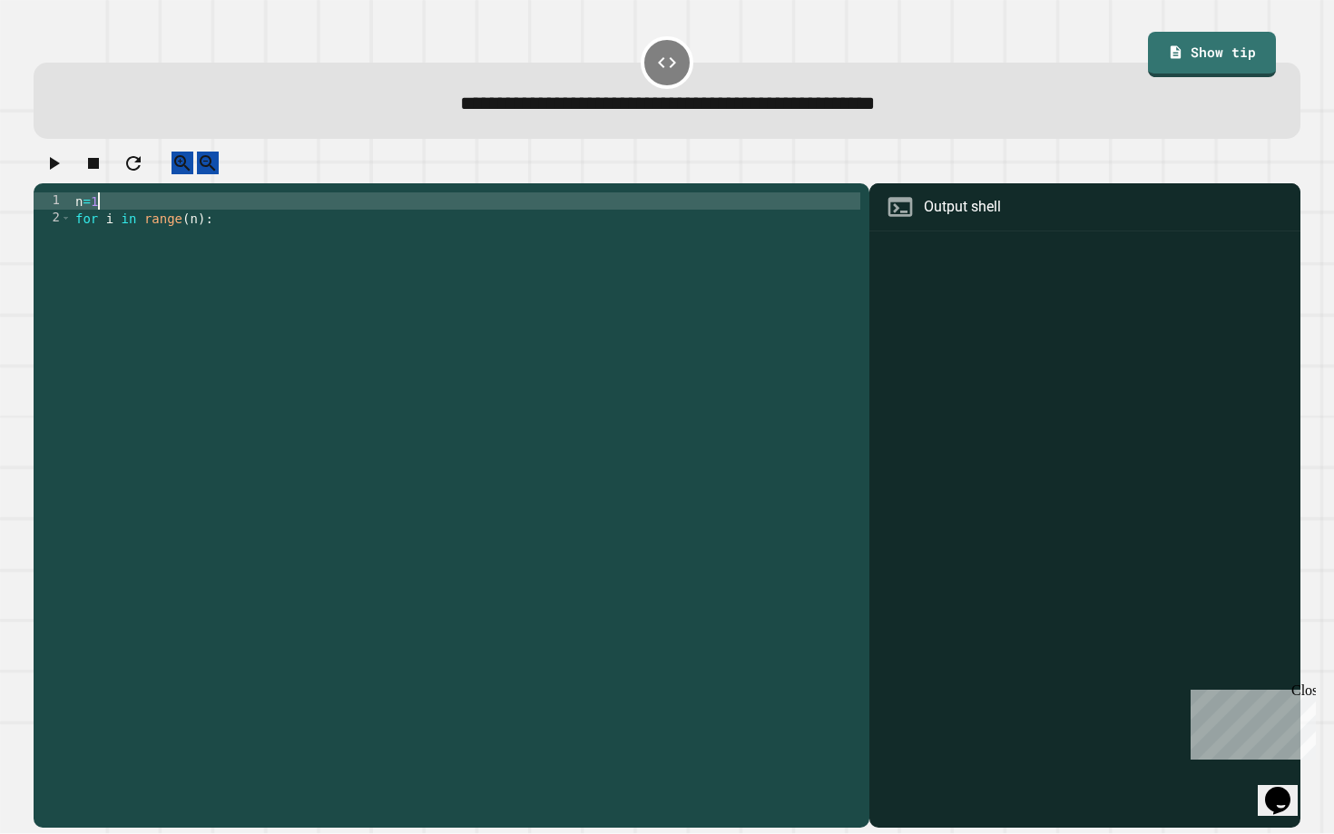
type textarea "****"
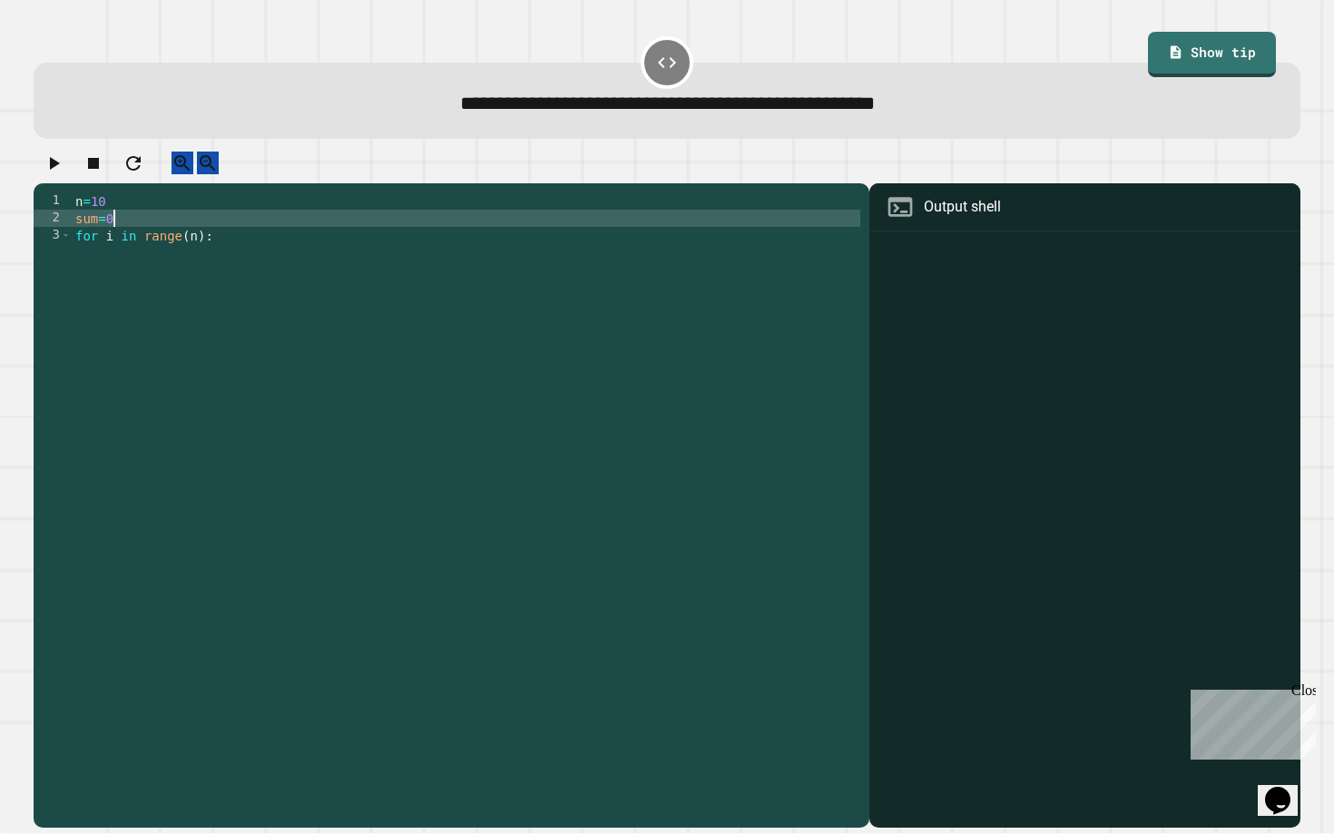
scroll to position [0, 2]
click at [209, 254] on div "n = 10 sum = 0 for i in range ( n ) :" at bounding box center [466, 502] width 788 height 621
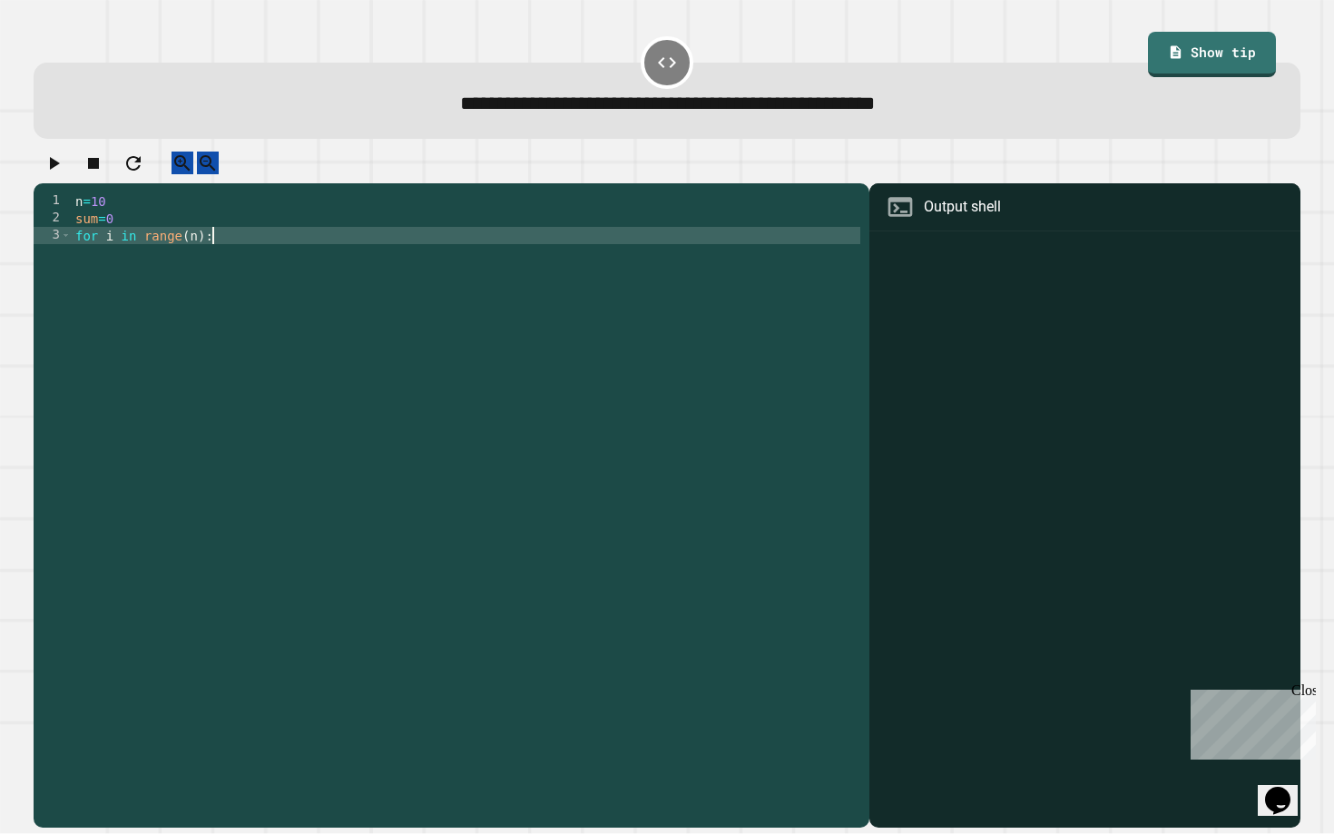
type textarea "**********"
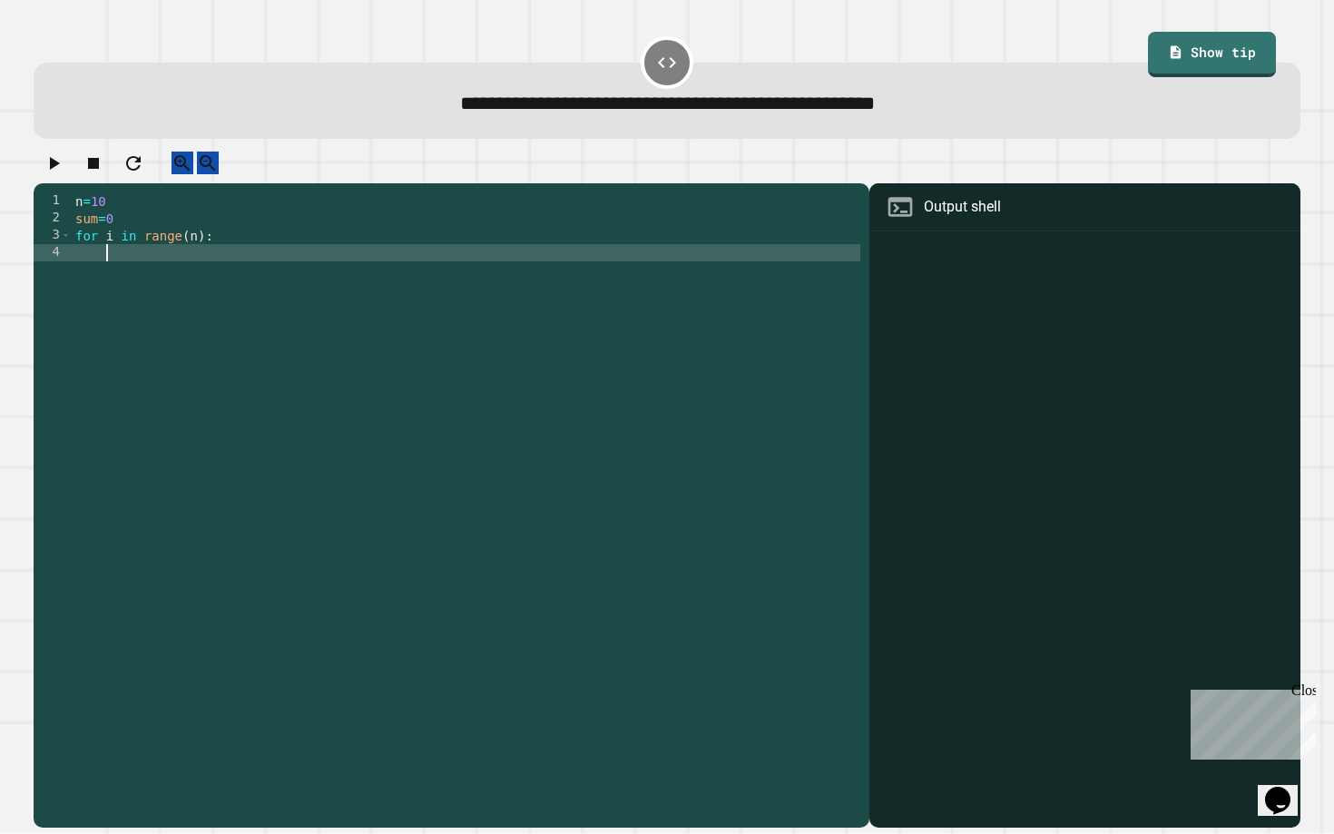
scroll to position [0, 1]
type textarea "*********"
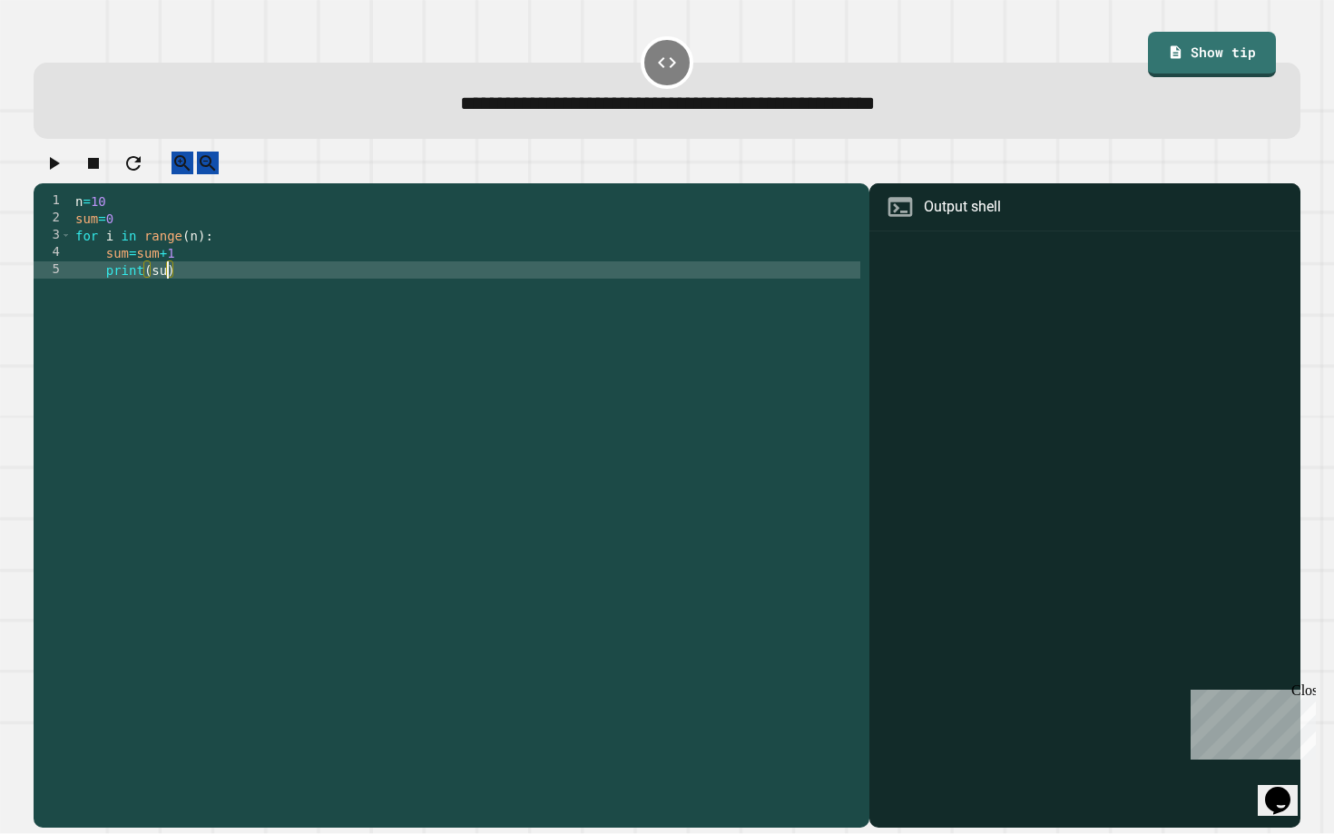
scroll to position [0, 6]
click at [56, 165] on icon "button" at bounding box center [54, 163] width 22 height 22
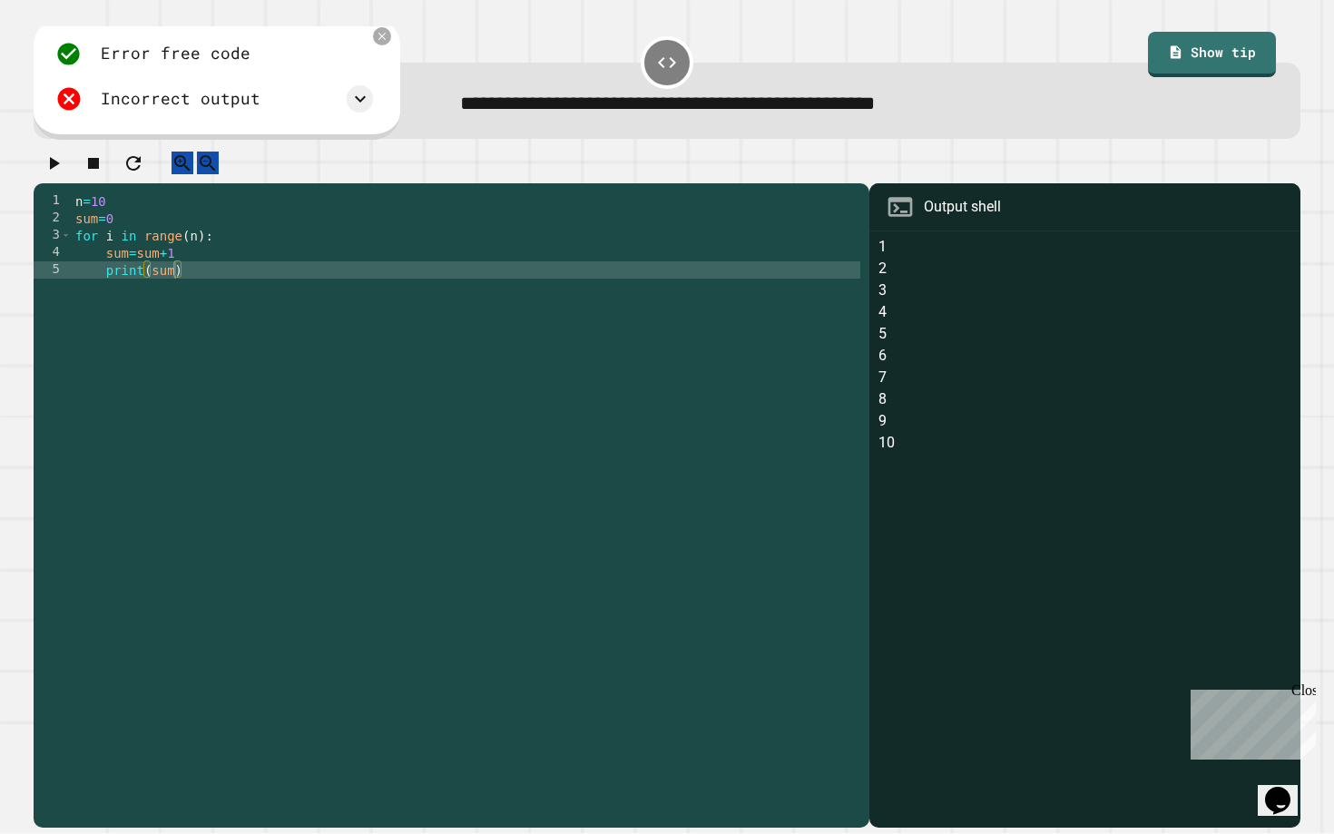
click at [114, 236] on div "n = 10 sum = 0 for i in range ( n ) : sum = sum + 1 print ( sum )" at bounding box center [466, 502] width 788 height 621
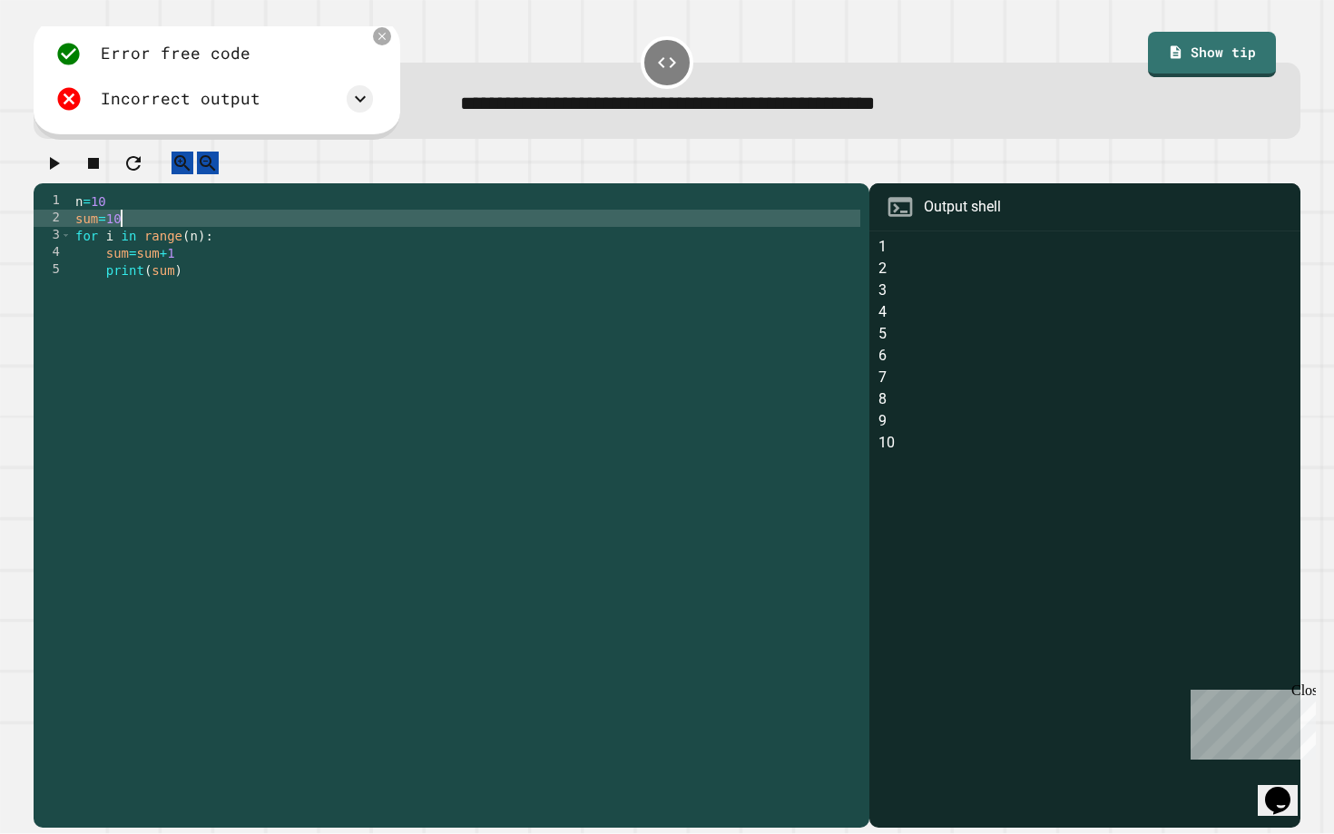
scroll to position [0, 2]
click at [181, 271] on div "n = 10 sum = 10 for i in range ( n ) : sum = sum + 1 print ( sum )" at bounding box center [466, 502] width 788 height 621
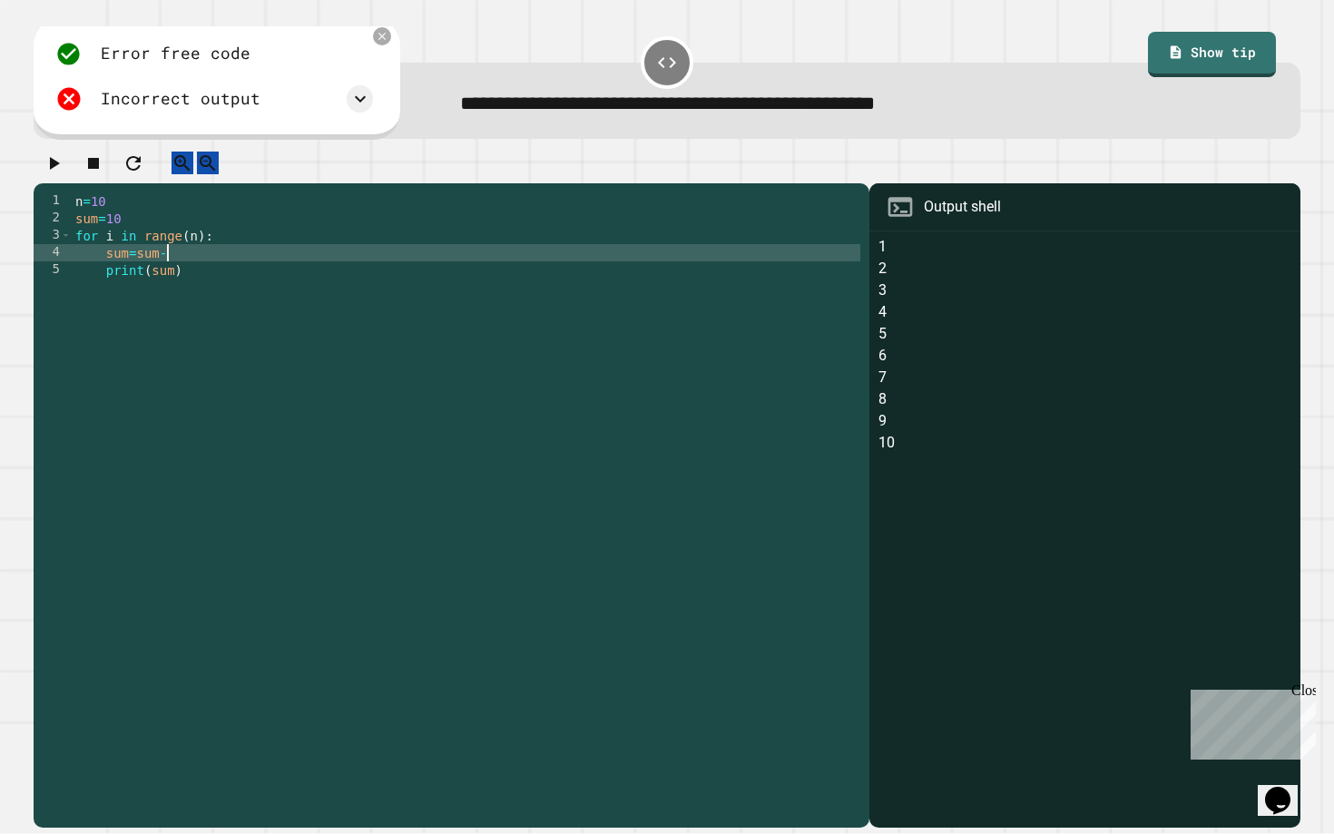
scroll to position [0, 6]
click at [60, 170] on icon "button" at bounding box center [55, 163] width 10 height 13
click at [105, 273] on div "n = 10 sum = 10 for i in range ( n ) : sum = sum - 1 print ( sum )" at bounding box center [466, 502] width 788 height 621
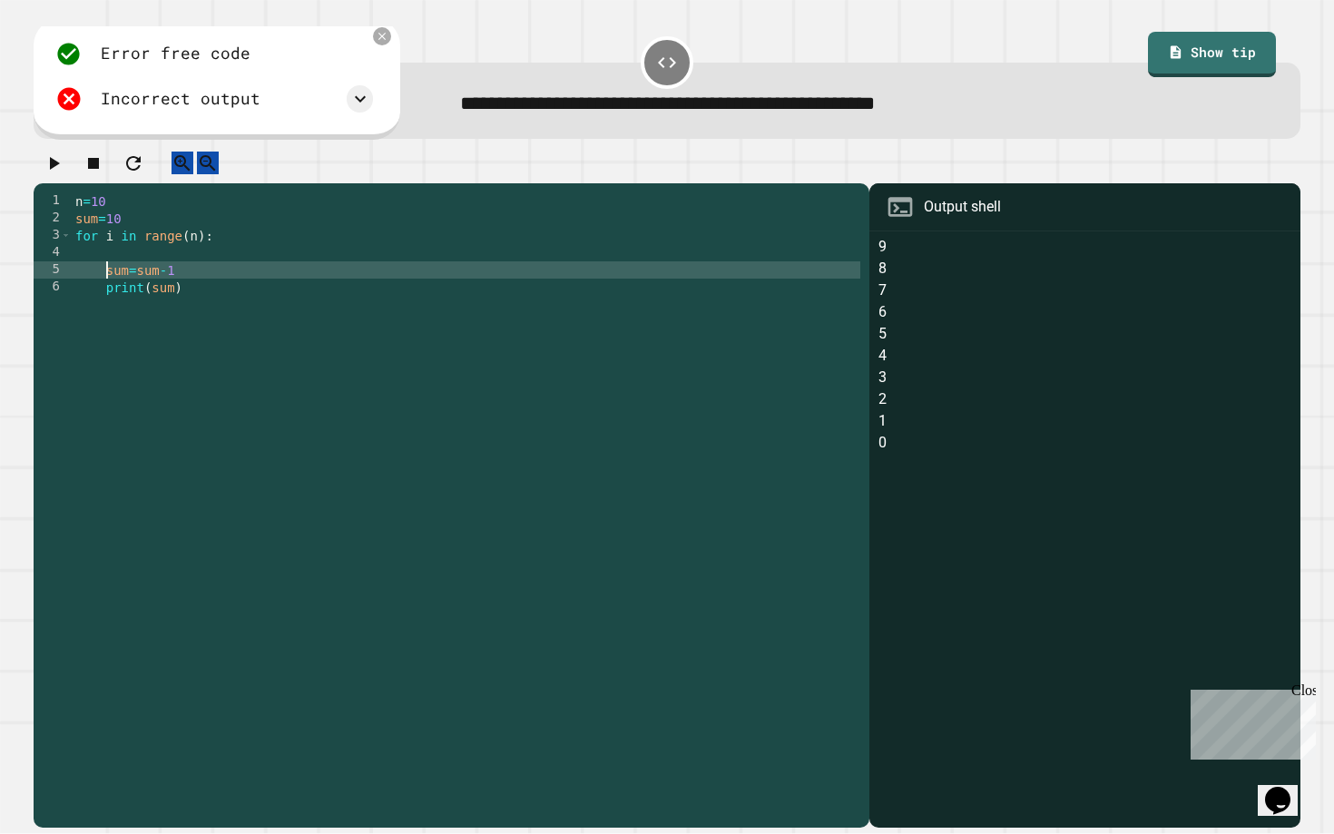
scroll to position [0, 3]
click at [227, 250] on div "n = 10 sum = 10 for i in range ( n ) : sum = sum - 1 print ( sum )" at bounding box center [466, 502] width 788 height 621
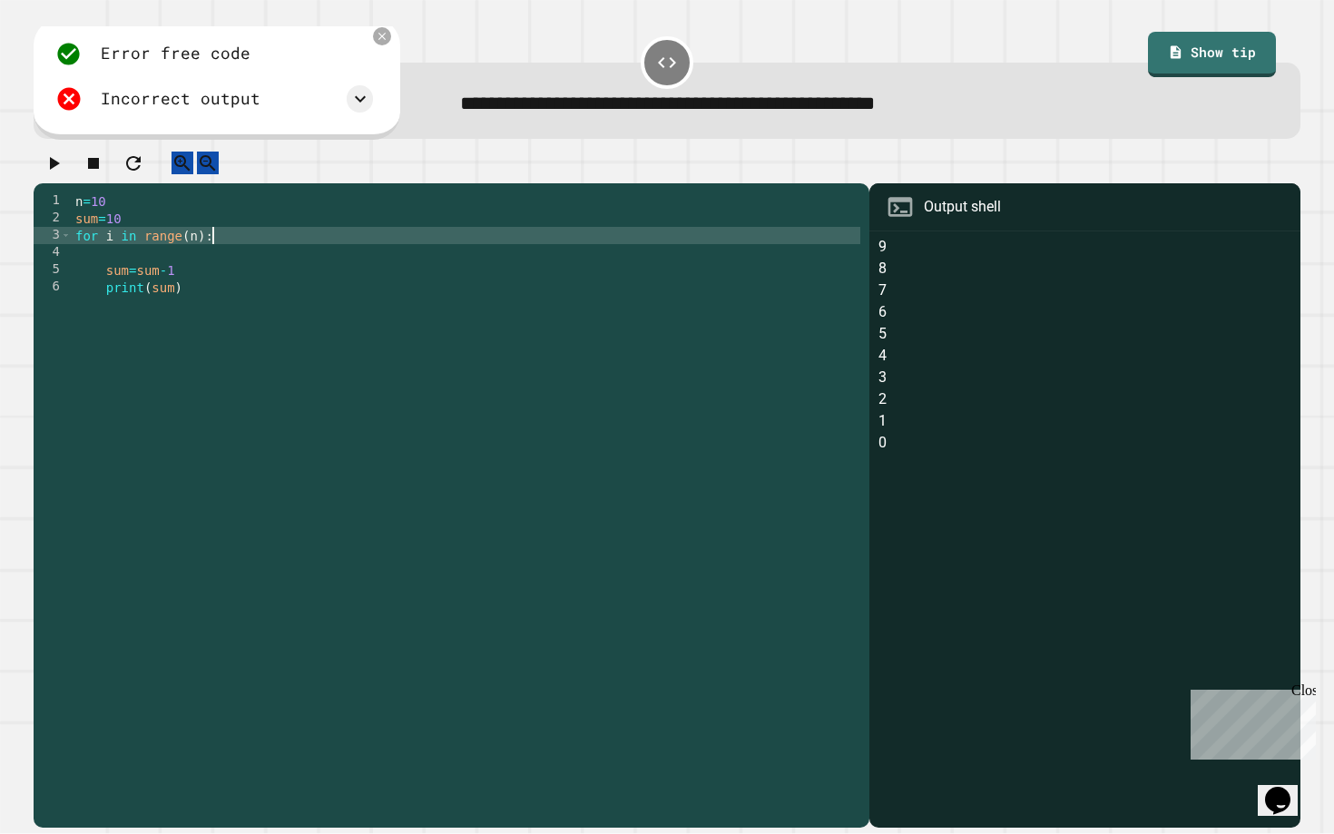
click at [76, 251] on div "n = 10 sum = 10 for i in range ( n ) : sum = sum - 1 print ( sum )" at bounding box center [466, 502] width 788 height 621
type textarea "**********"
click at [50, 156] on div at bounding box center [668, 168] width 1268 height 32
click at [53, 169] on icon "button" at bounding box center [54, 163] width 22 height 22
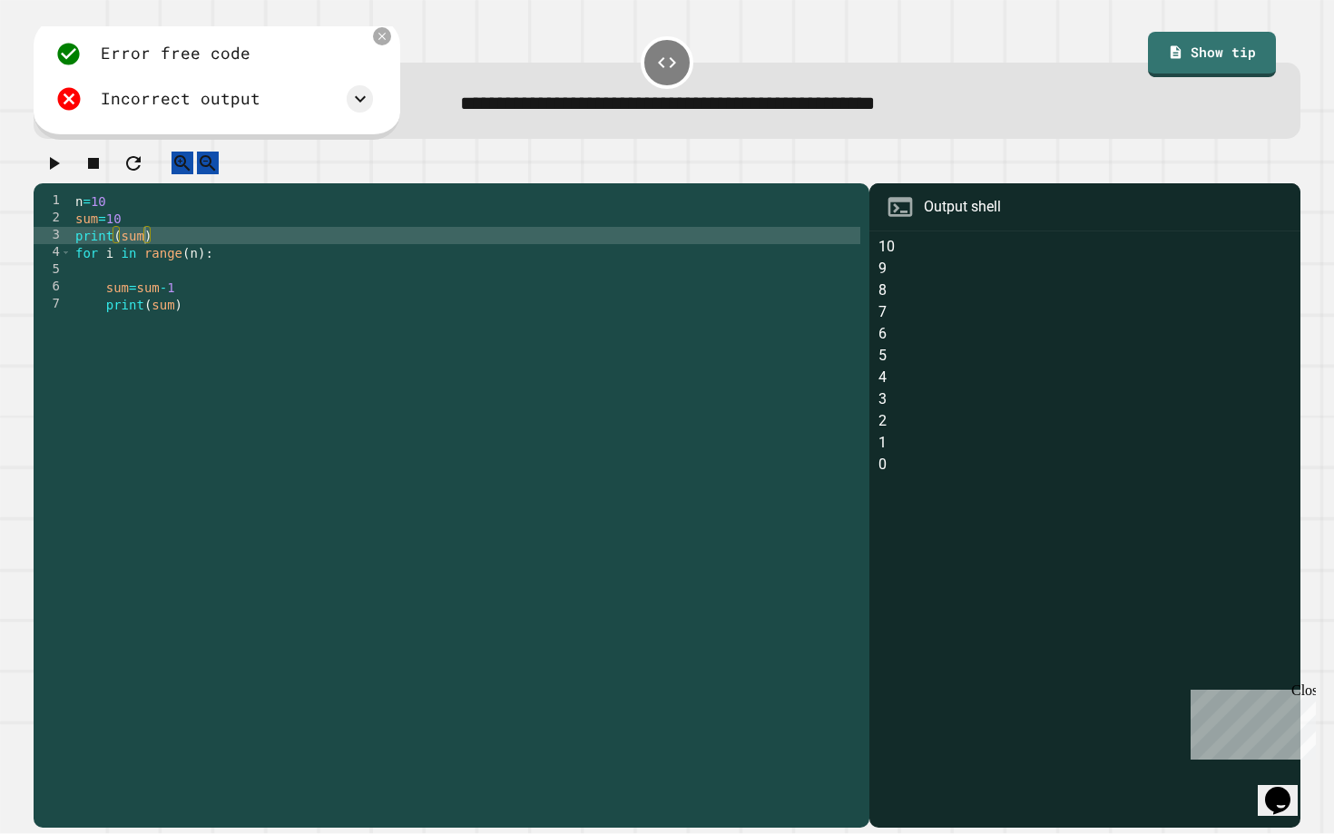
click at [201, 270] on div "n = 10 sum = 10 print ( sum ) for i in range ( n ) : sum = sum - 1 print ( sum )" at bounding box center [466, 502] width 788 height 621
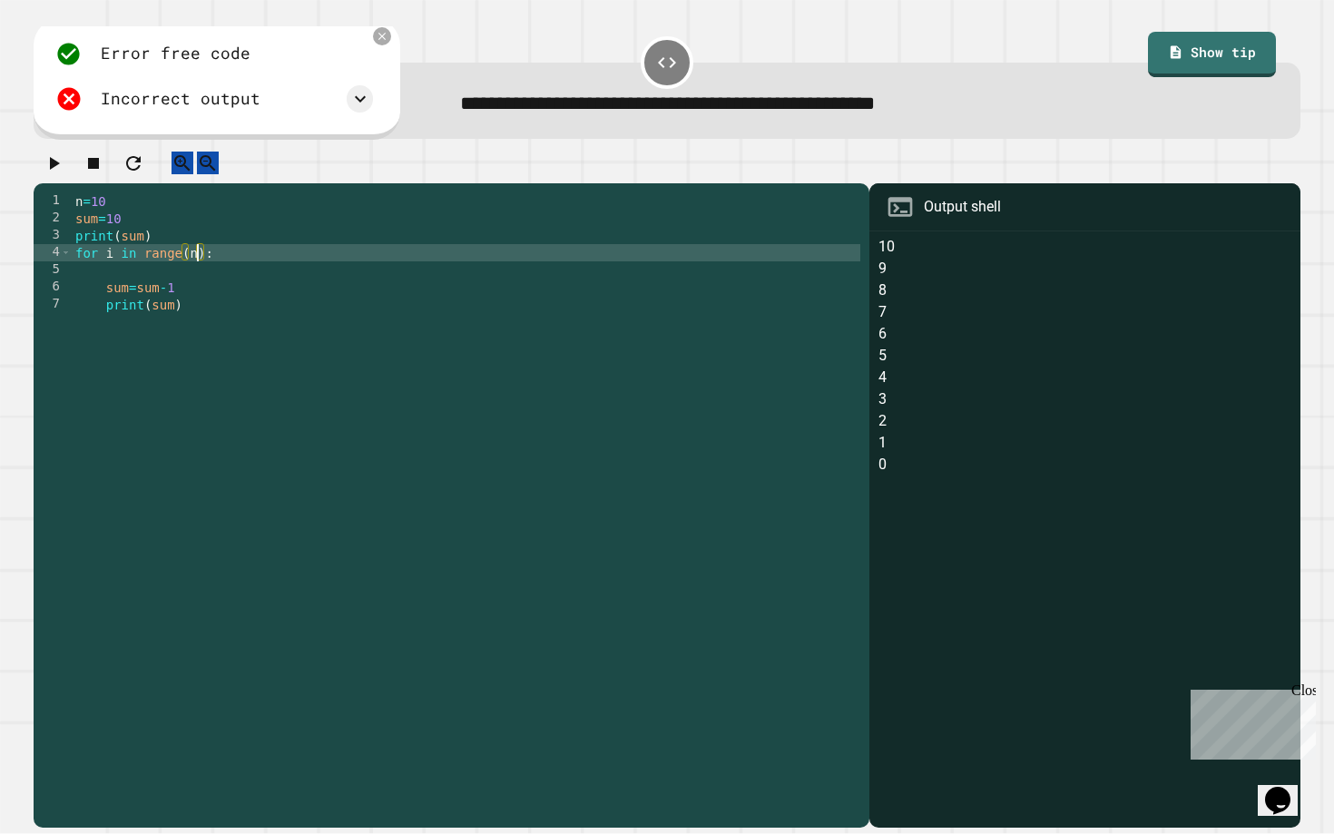
click at [131, 215] on div "n = 10 sum = 10 print ( sum ) for i in range ( n ) : sum = sum - 1 print ( sum )" at bounding box center [466, 502] width 788 height 621
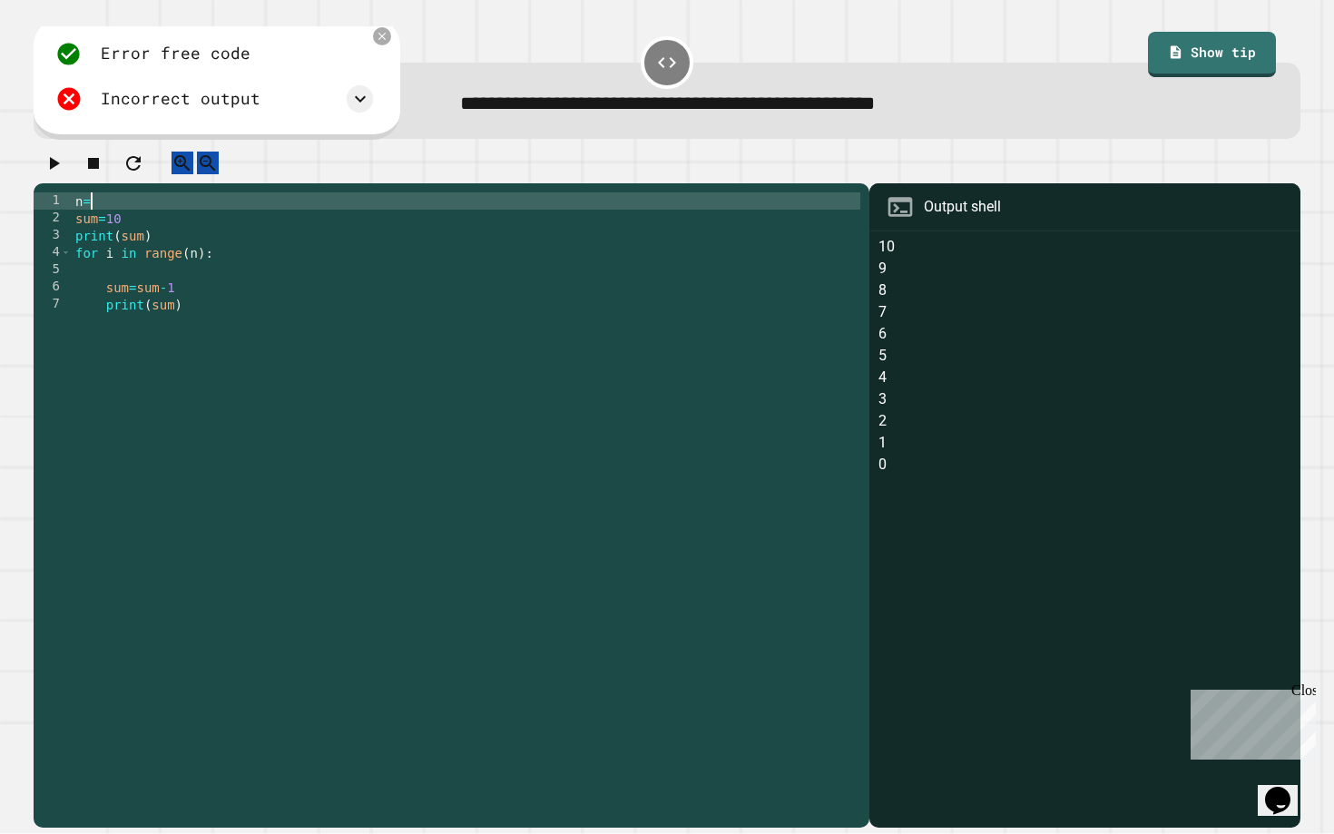
scroll to position [0, 1]
type textarea "***"
click at [54, 174] on icon "button" at bounding box center [54, 163] width 22 height 22
